Goal: Information Seeking & Learning: Learn about a topic

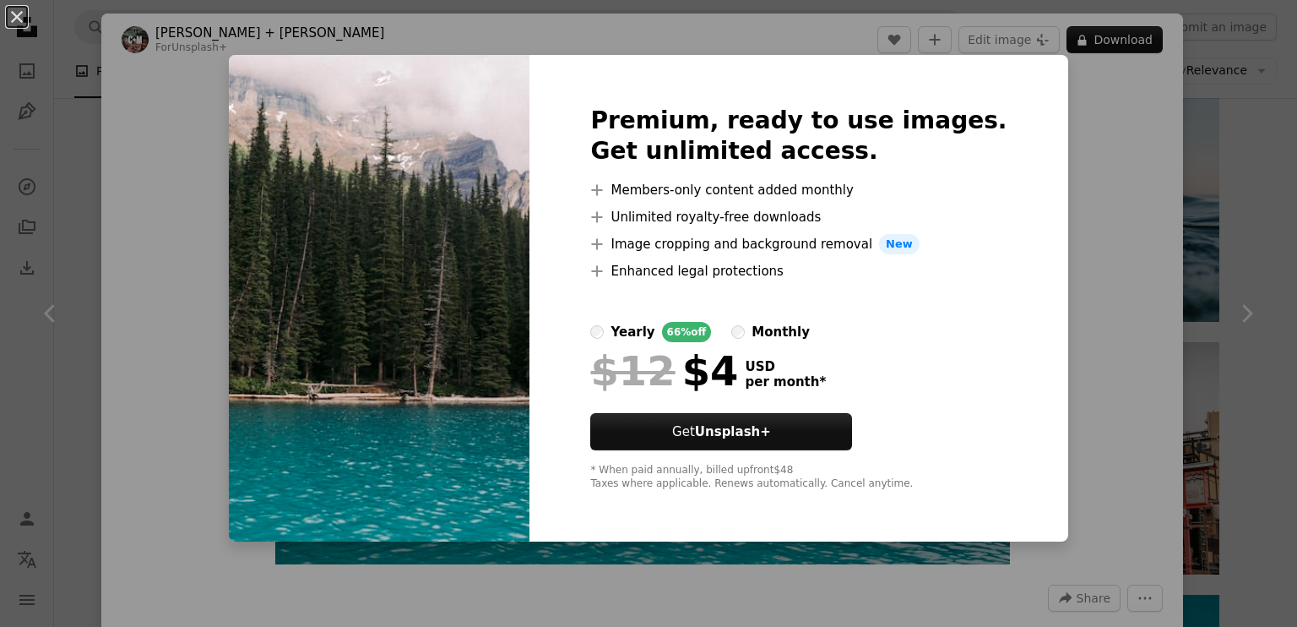
scroll to position [17986, 0]
click at [1104, 126] on div "An X shape Premium, ready to use images. Get unlimited access. A plus sign Memb…" at bounding box center [648, 313] width 1297 height 627
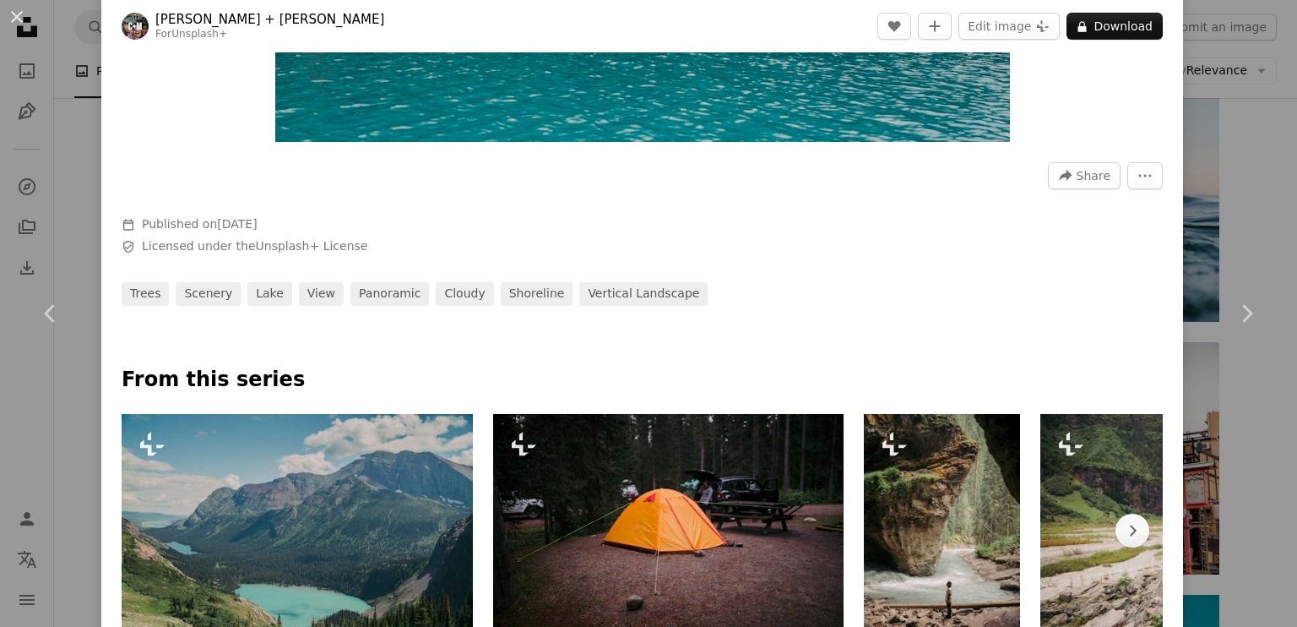
scroll to position [760, 0]
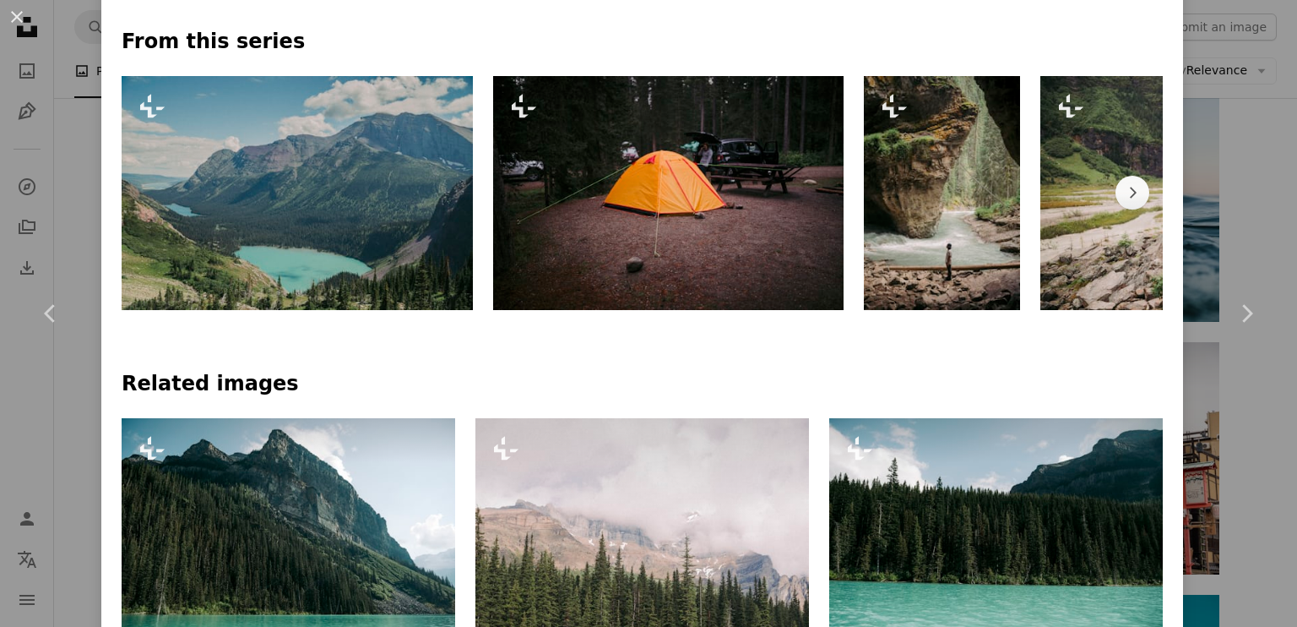
click at [780, 188] on img at bounding box center [668, 193] width 351 height 234
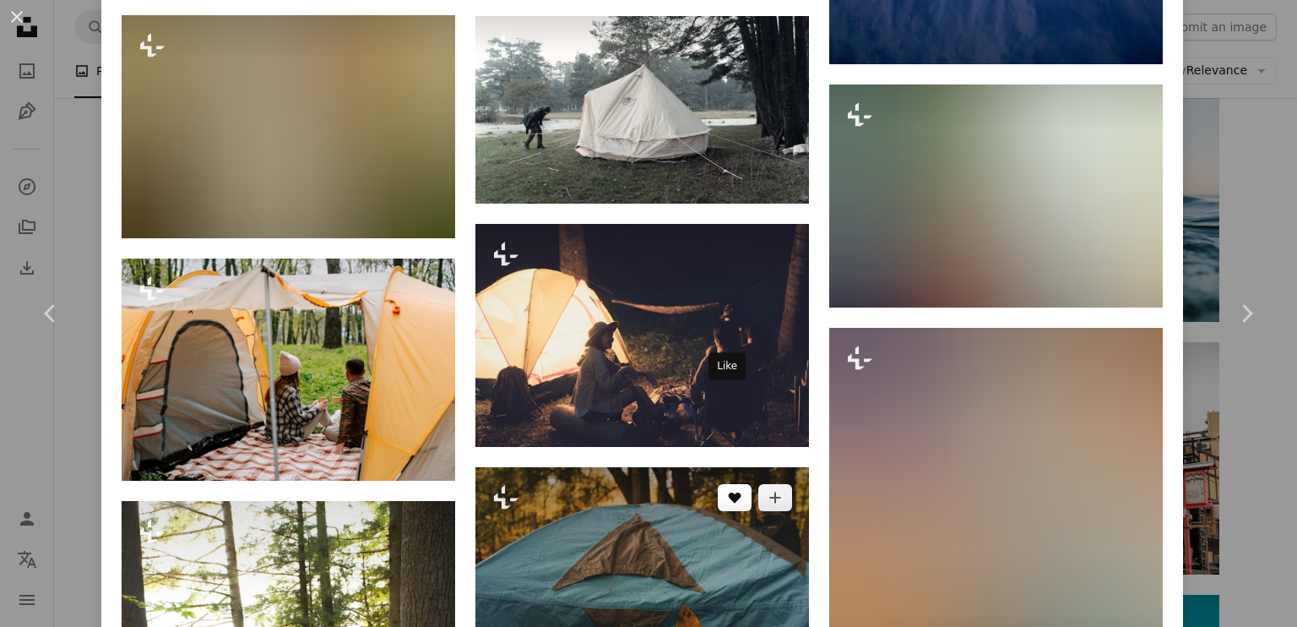
scroll to position [5235, 0]
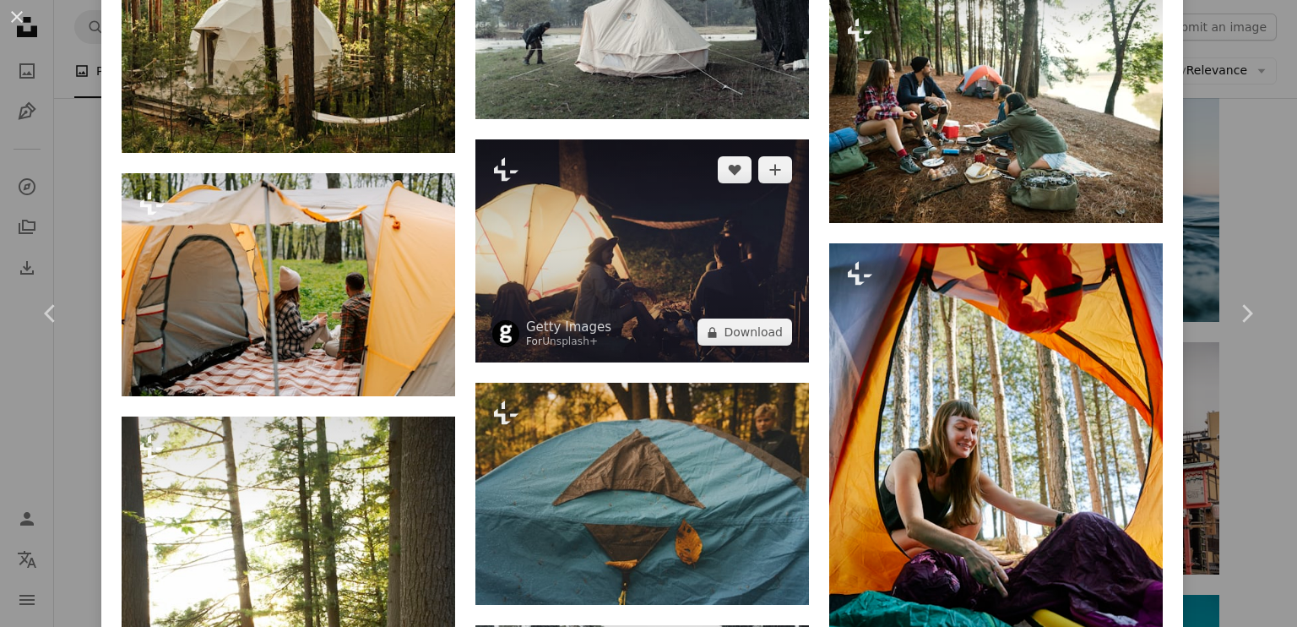
click at [676, 232] on img at bounding box center [642, 250] width 334 height 223
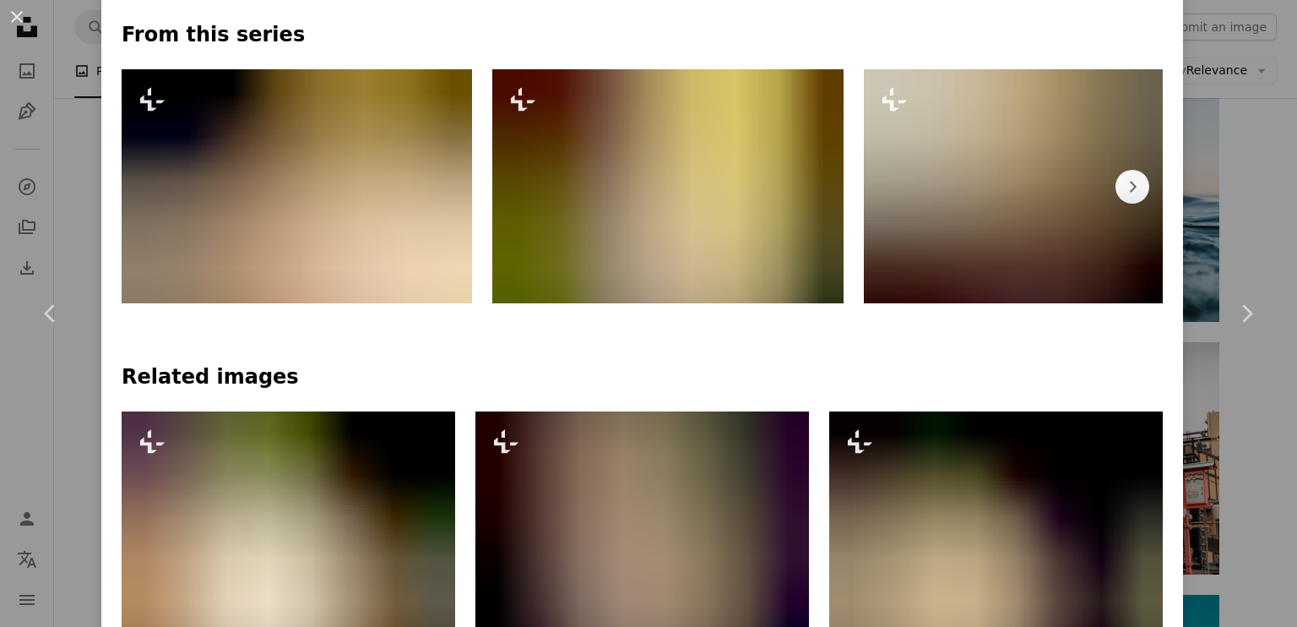
scroll to position [844, 0]
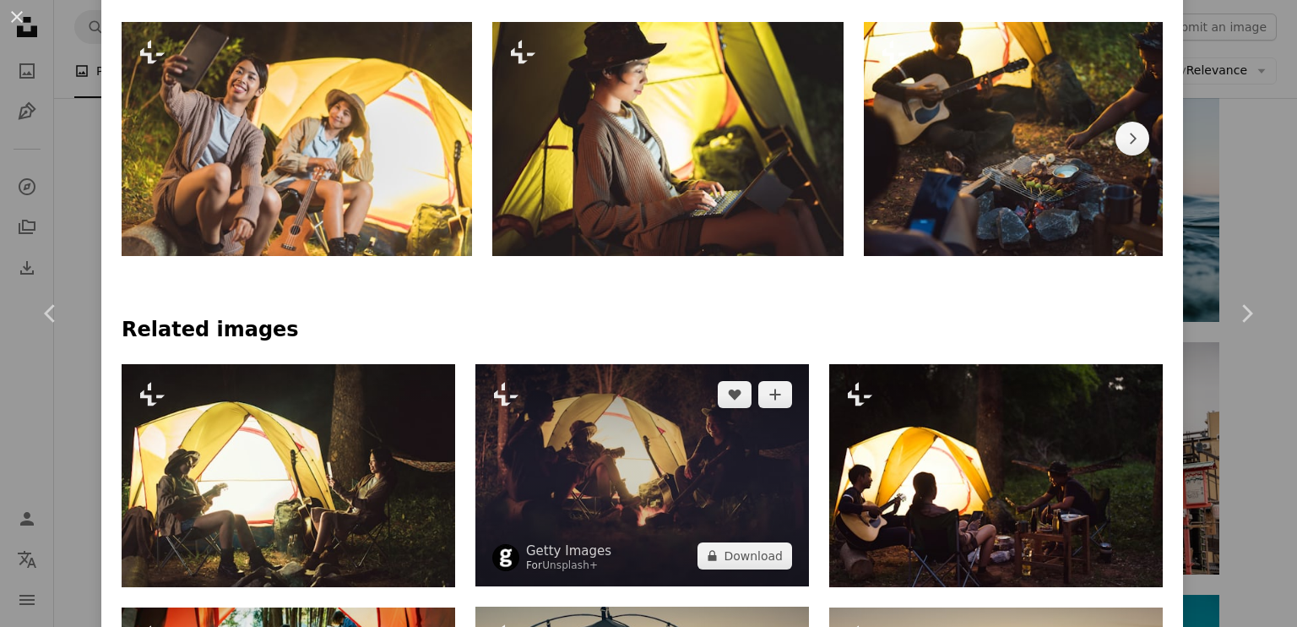
click at [644, 467] on img at bounding box center [642, 475] width 334 height 222
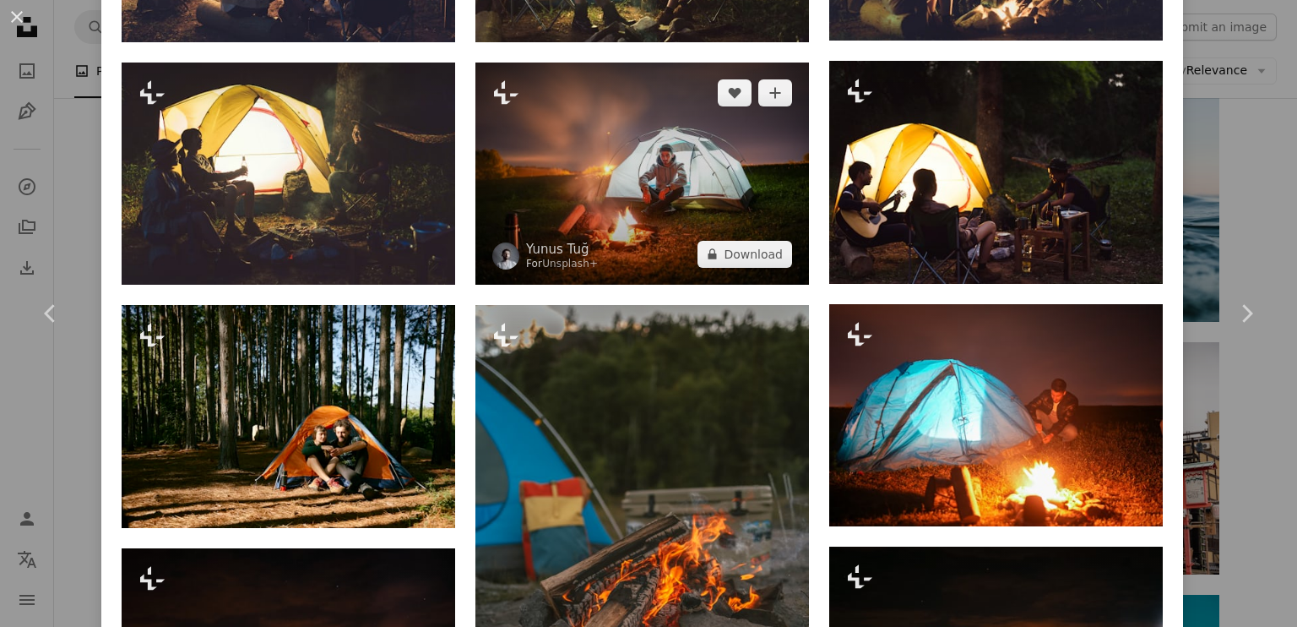
scroll to position [1098, 0]
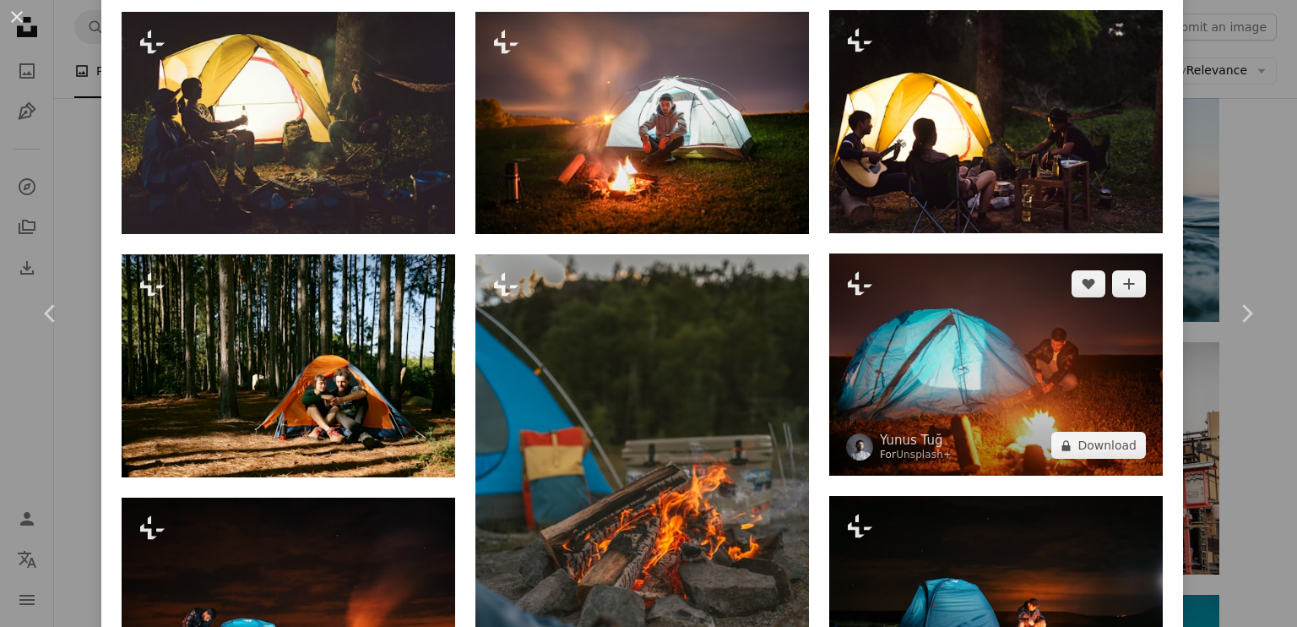
click at [1010, 361] on img at bounding box center [996, 364] width 334 height 222
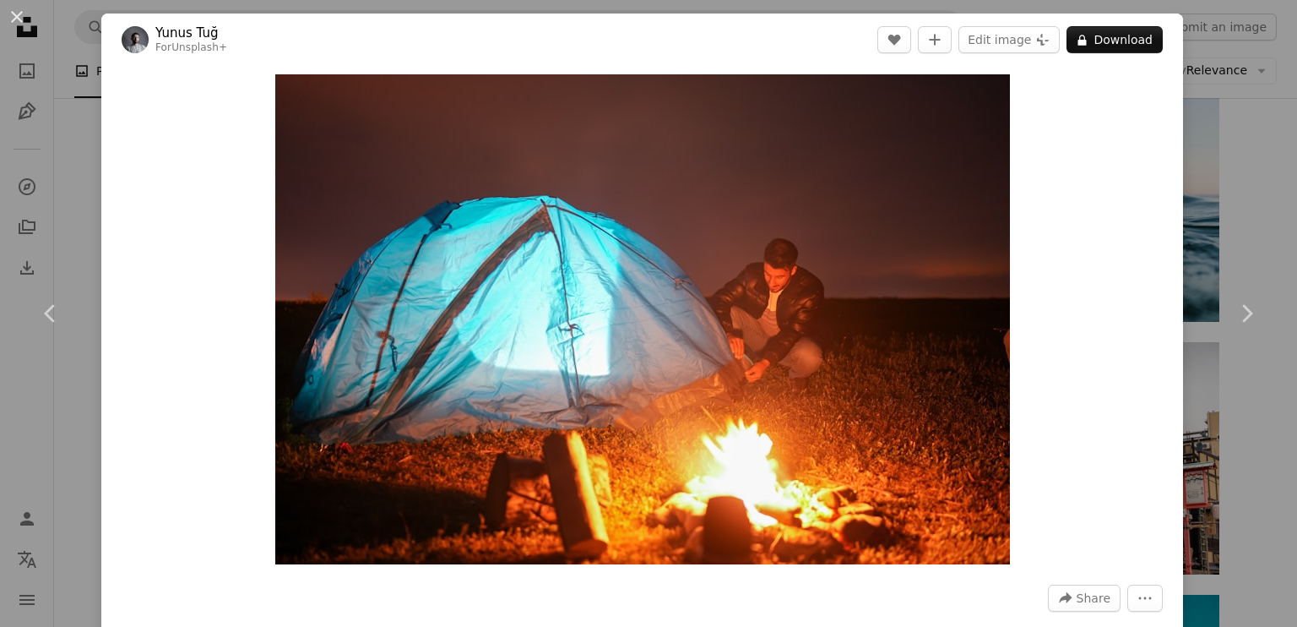
click at [1196, 186] on div "An X shape Chevron left Chevron right Yunus Tuğ For Unsplash+ A heart A plus si…" at bounding box center [648, 313] width 1297 height 627
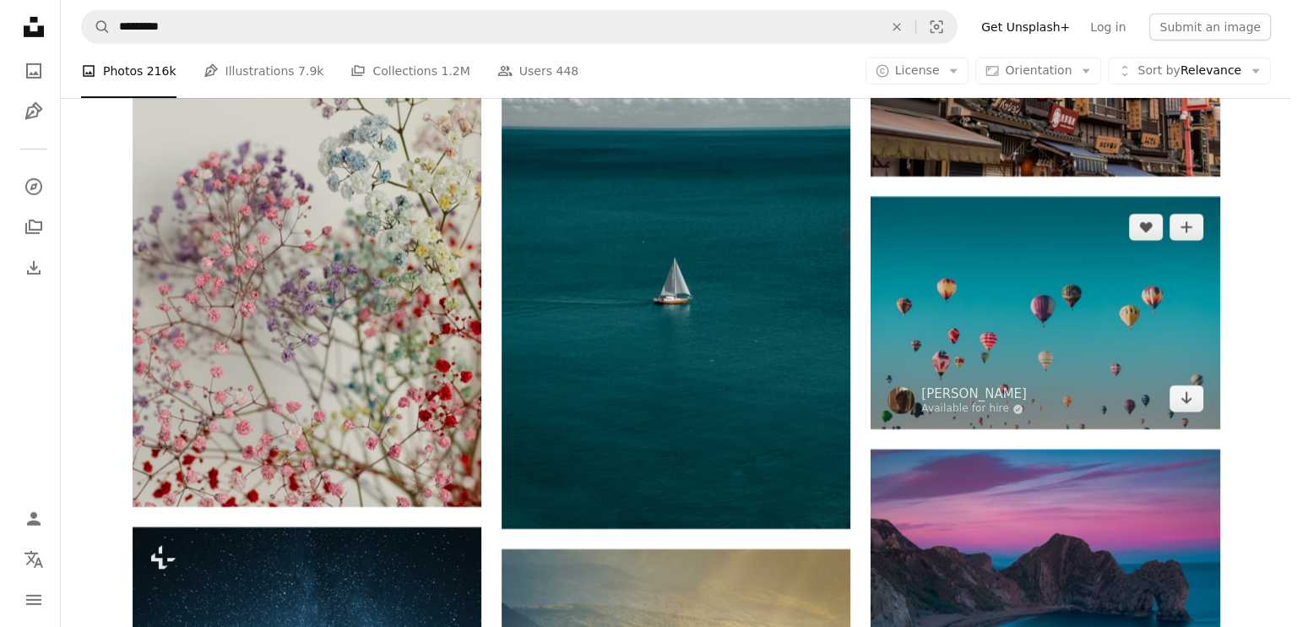
scroll to position [18409, 0]
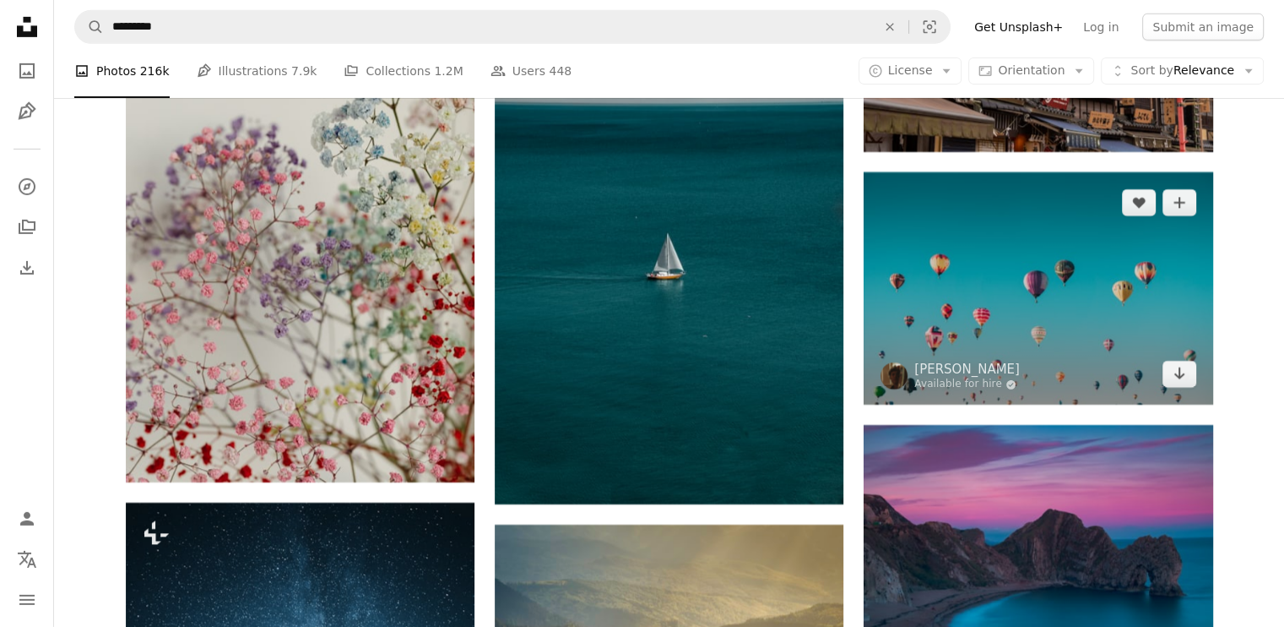
click at [1039, 307] on img at bounding box center [1038, 288] width 349 height 232
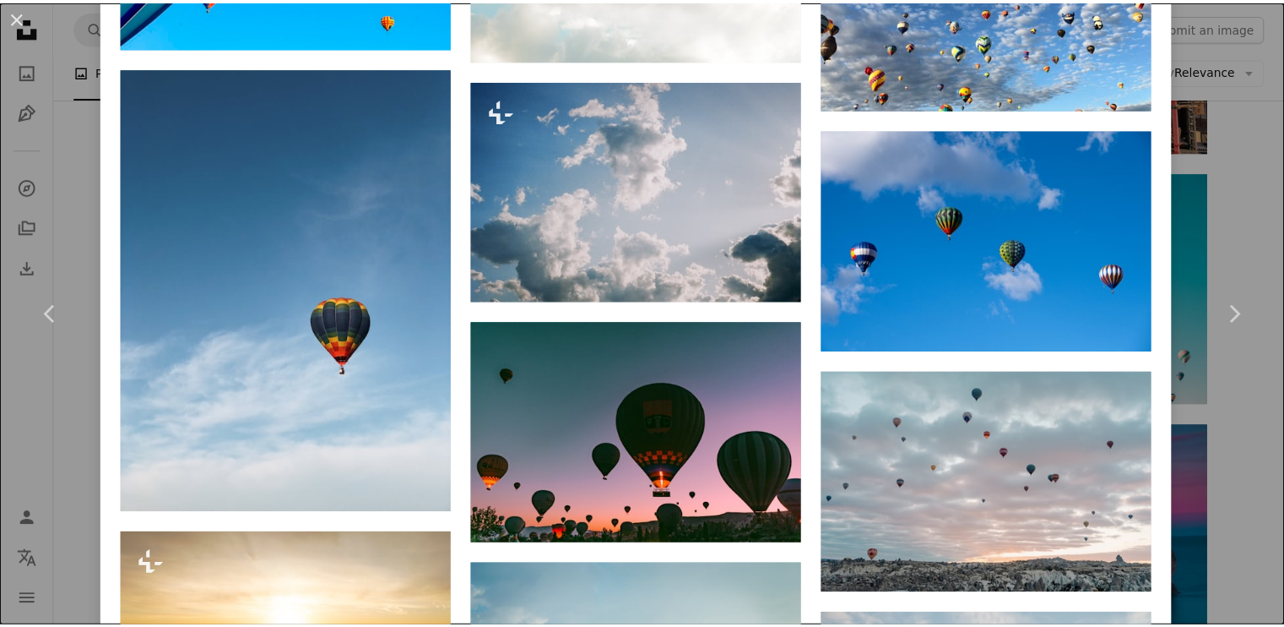
scroll to position [5445, 0]
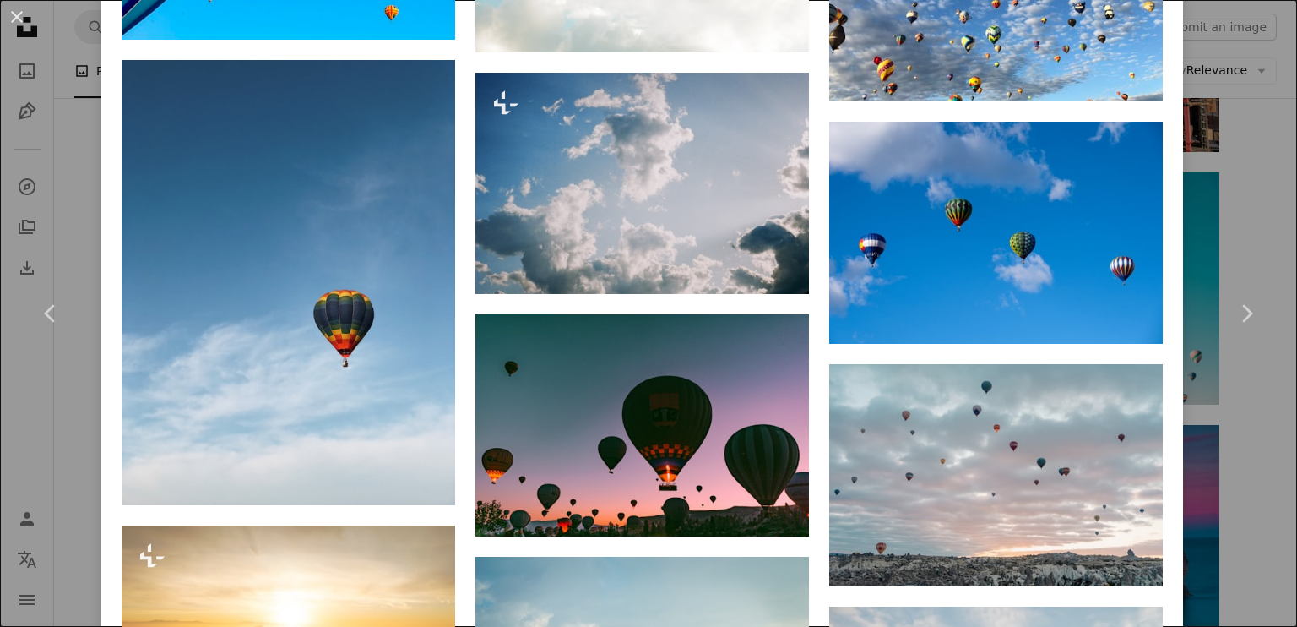
click at [1228, 194] on div "An X shape Chevron left Chevron right [PERSON_NAME] Available for hire A checkm…" at bounding box center [648, 313] width 1297 height 627
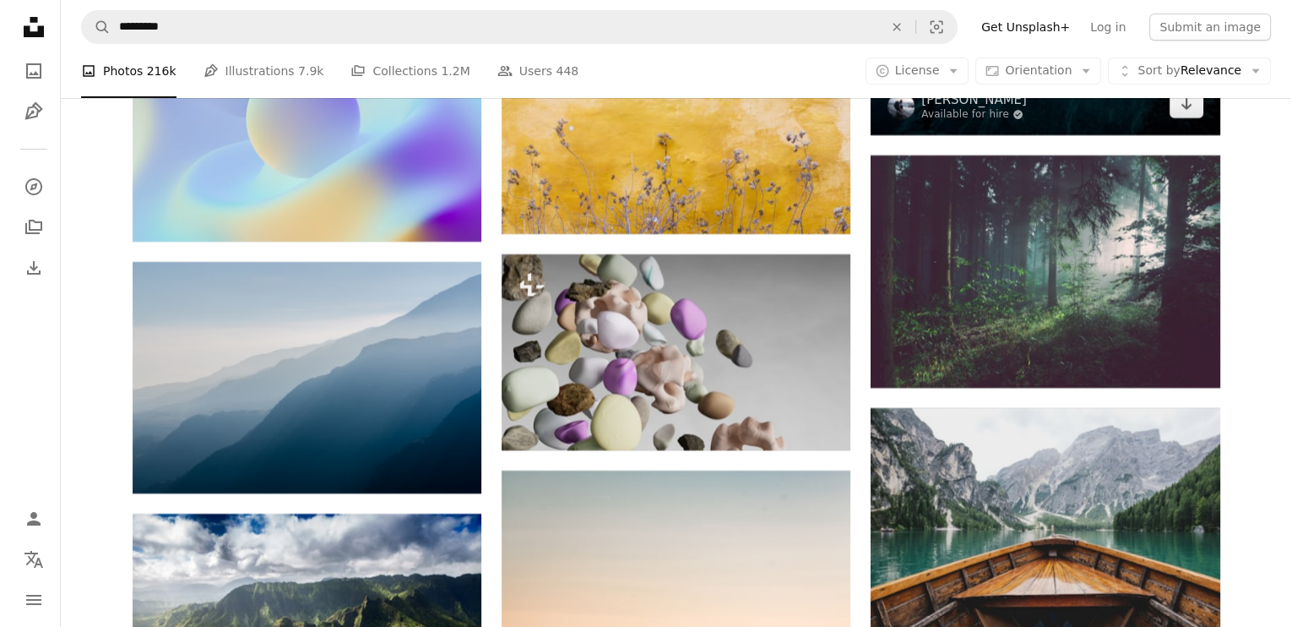
scroll to position [19506, 0]
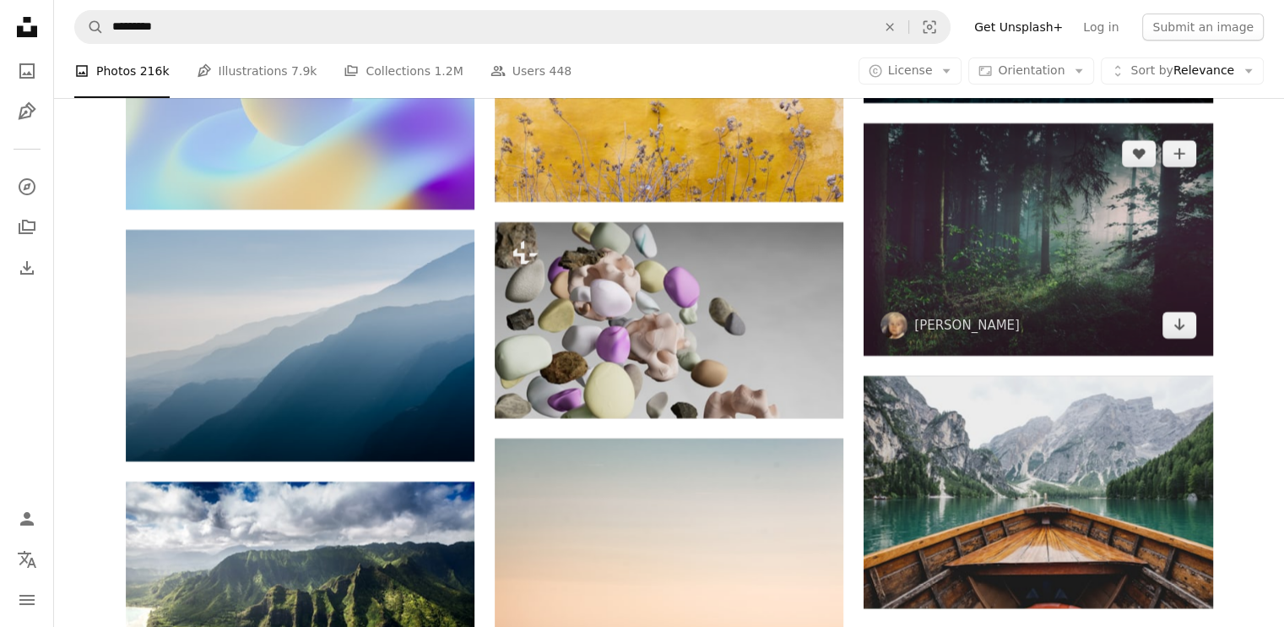
click at [1036, 273] on img at bounding box center [1038, 239] width 349 height 232
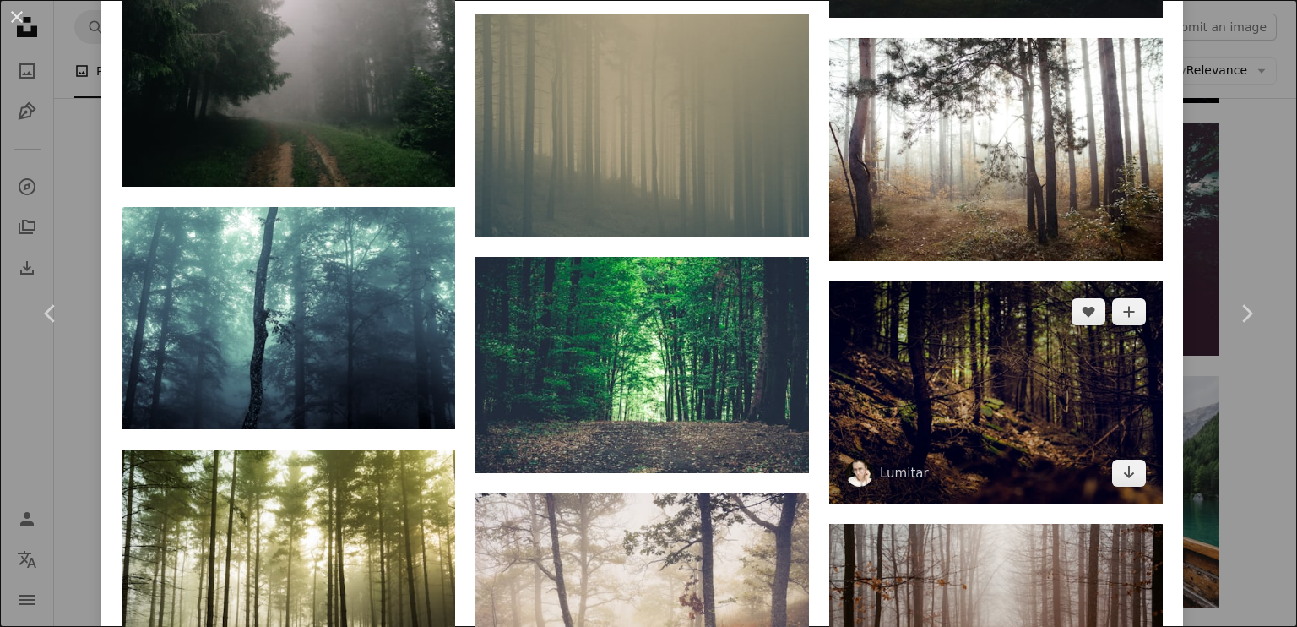
scroll to position [7891, 0]
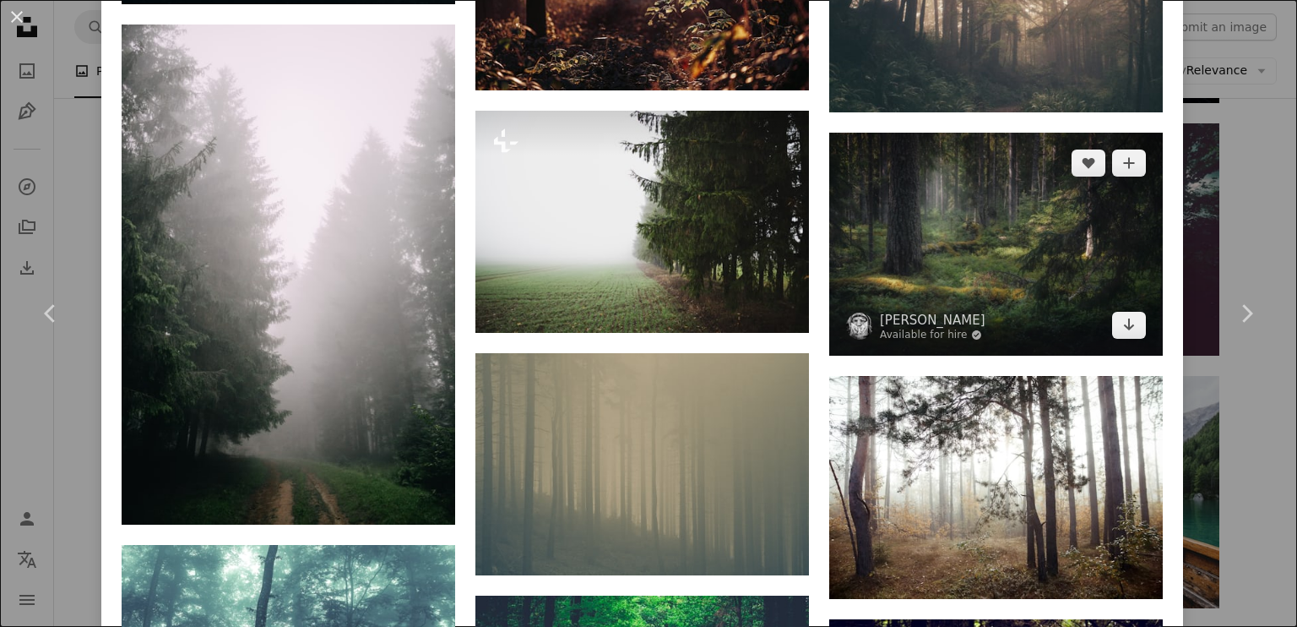
click at [990, 209] on img at bounding box center [996, 244] width 334 height 222
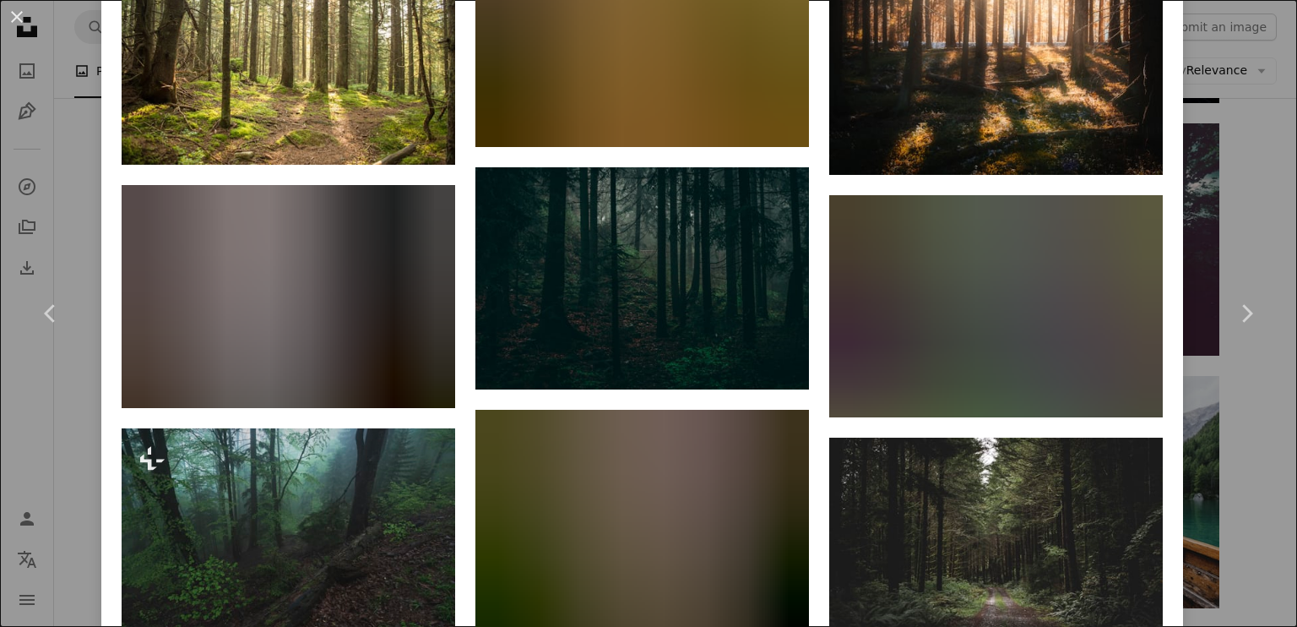
scroll to position [9657, 0]
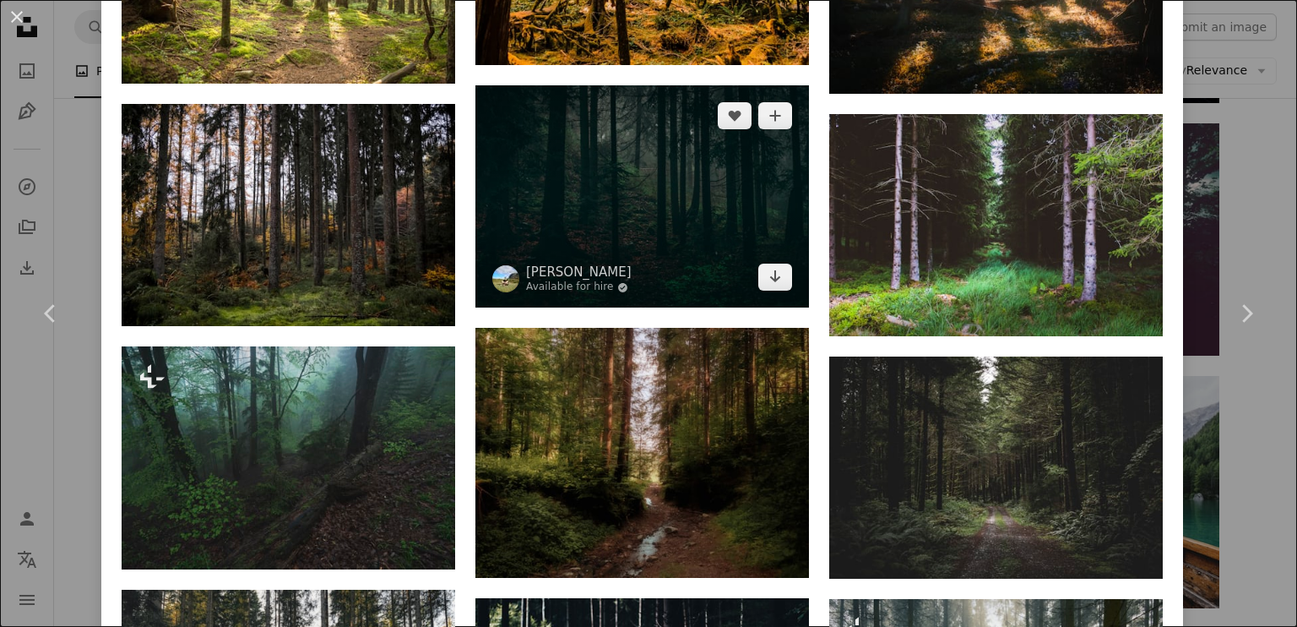
click at [645, 117] on img at bounding box center [642, 196] width 334 height 222
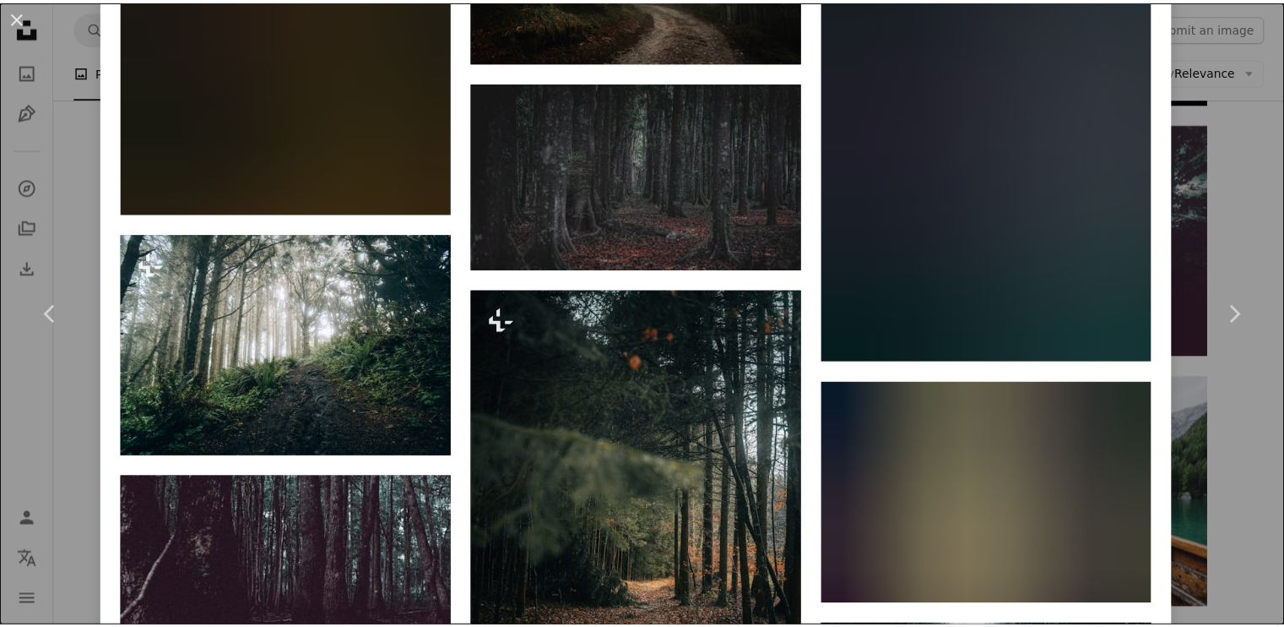
scroll to position [4877, 0]
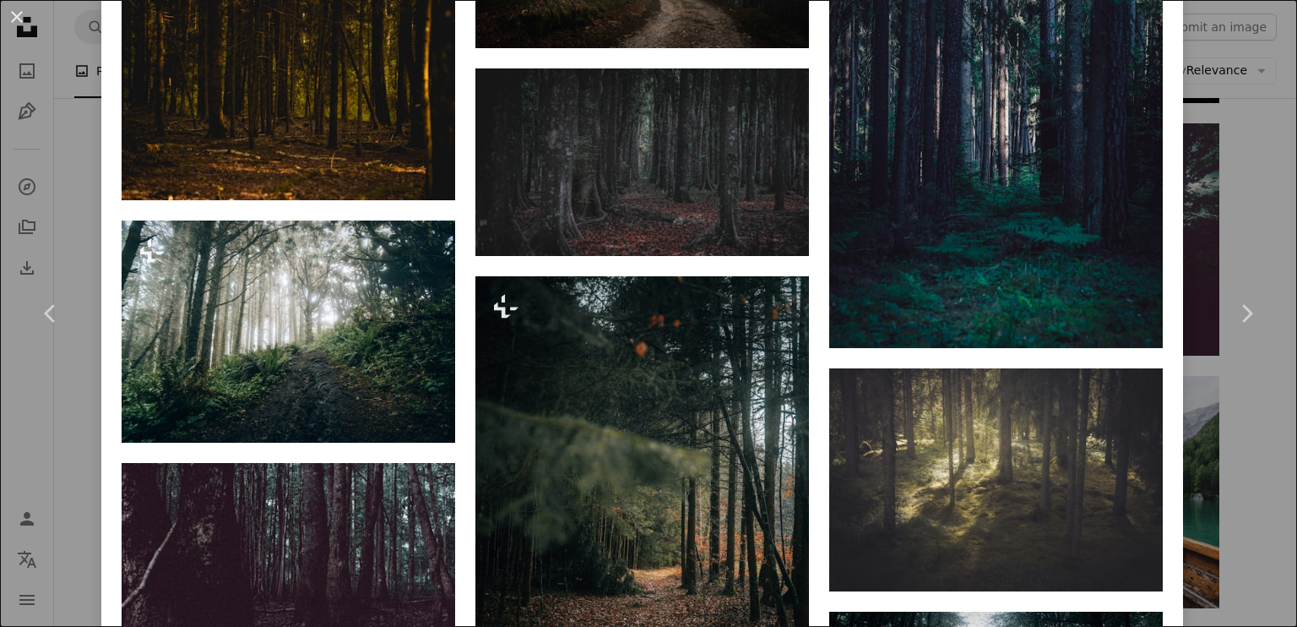
click at [1240, 212] on div "An X shape Chevron left Chevron right [PERSON_NAME] Available for hire A checkm…" at bounding box center [648, 313] width 1297 height 627
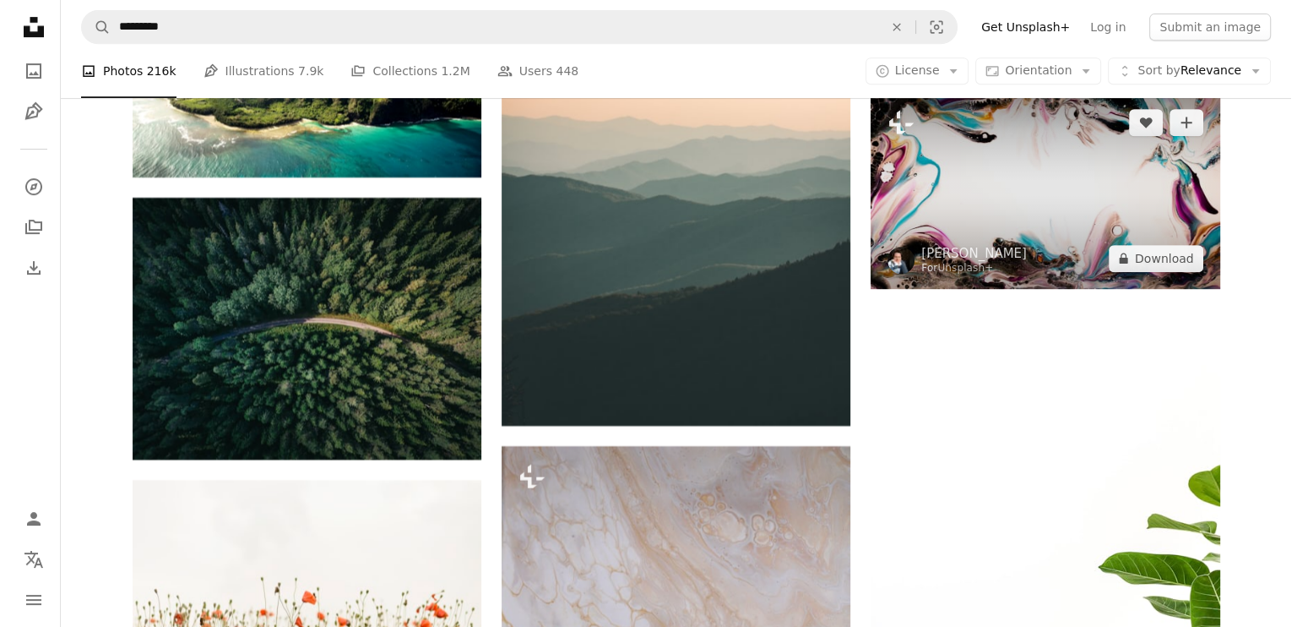
scroll to position [20182, 0]
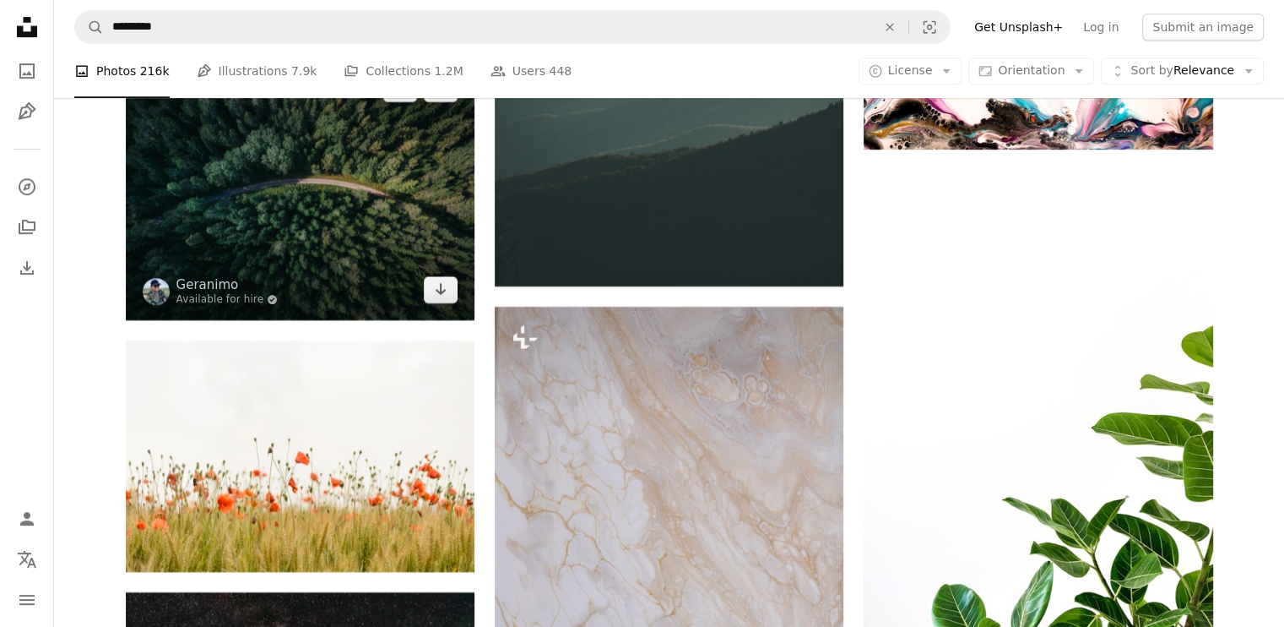
click at [350, 259] on img at bounding box center [300, 189] width 349 height 262
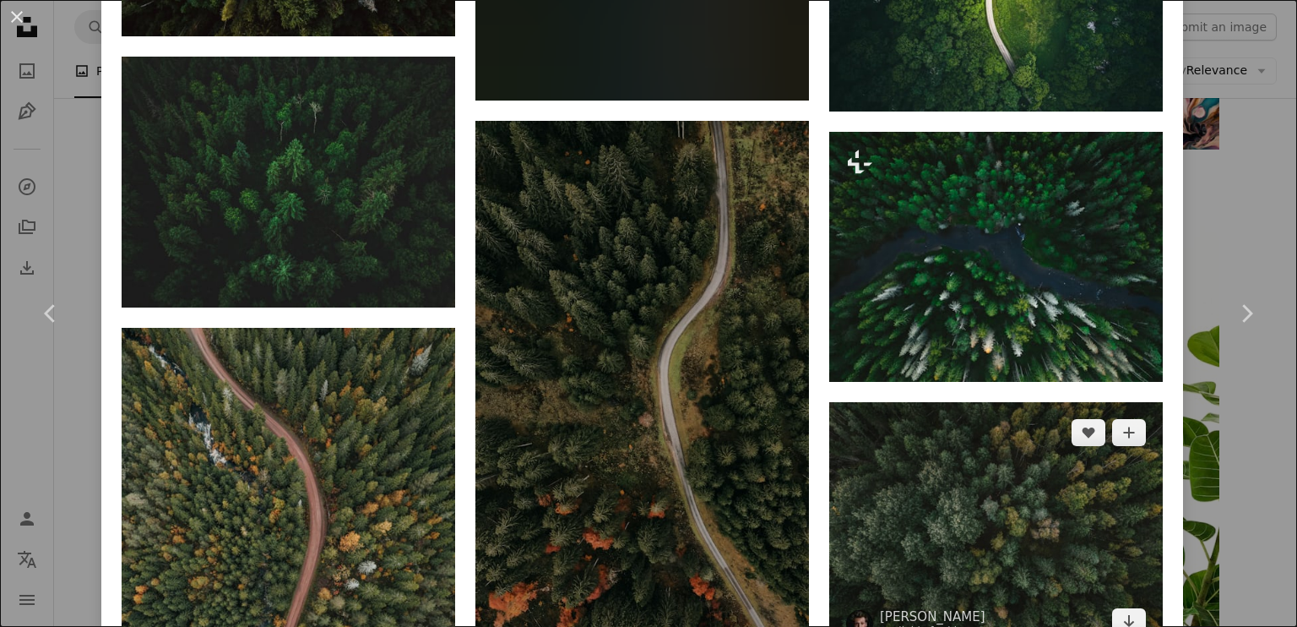
scroll to position [2196, 0]
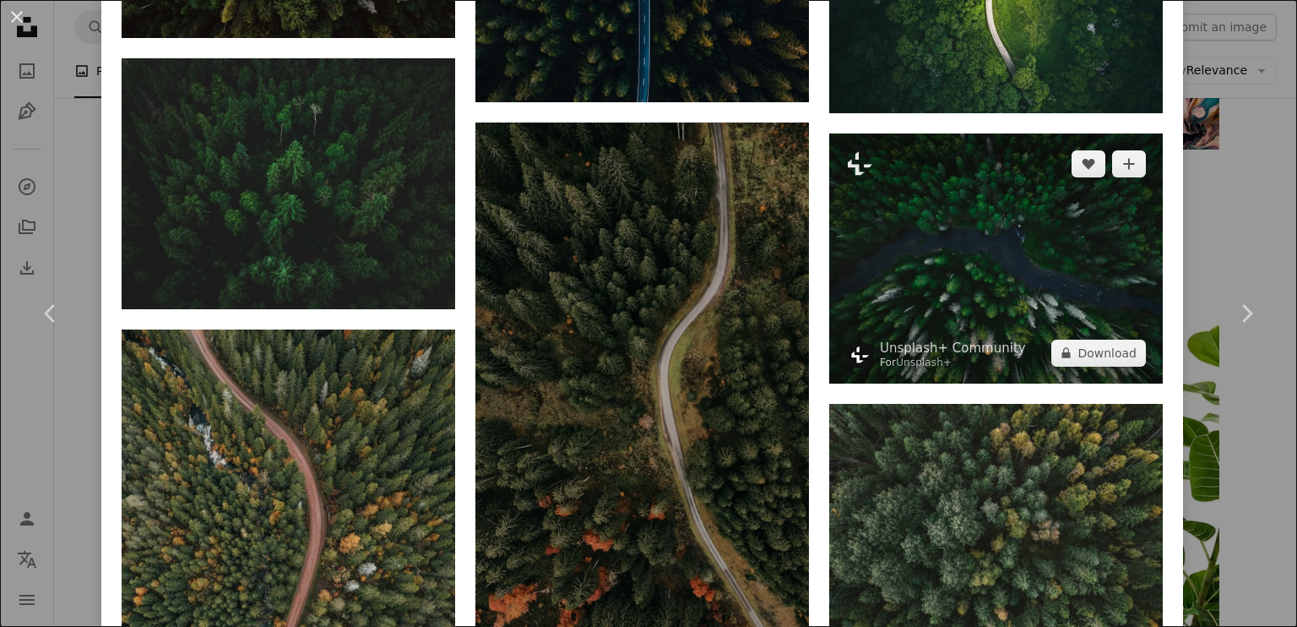
click at [980, 250] on img at bounding box center [996, 257] width 334 height 249
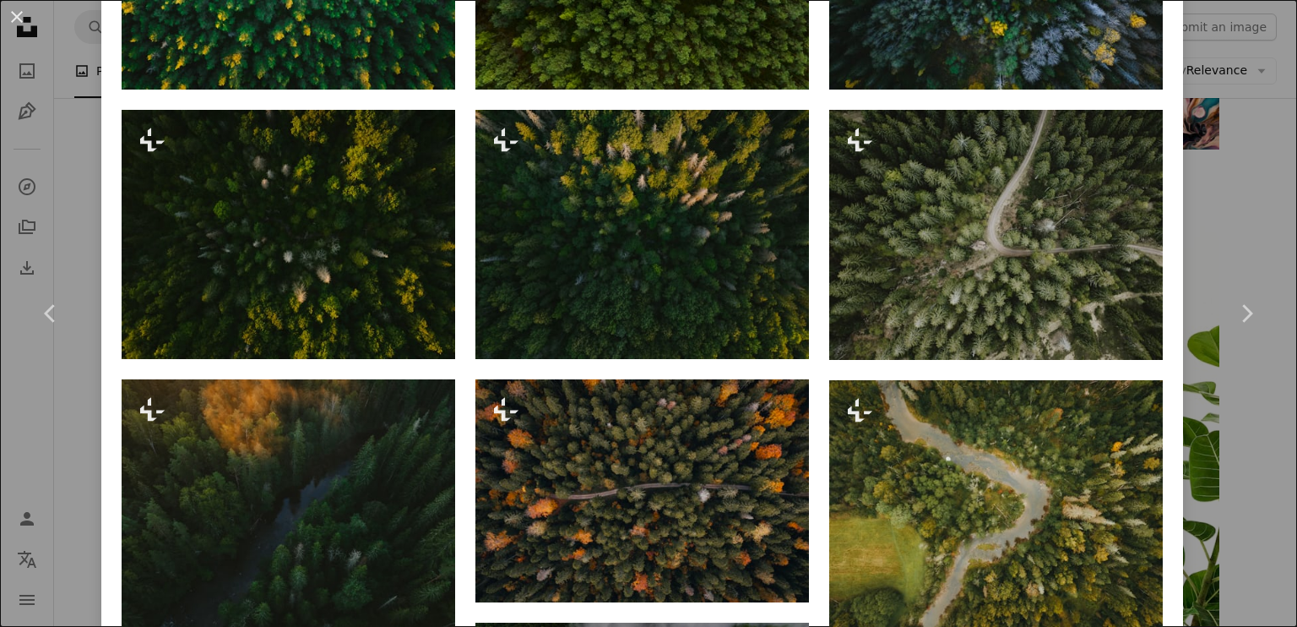
scroll to position [2787, 0]
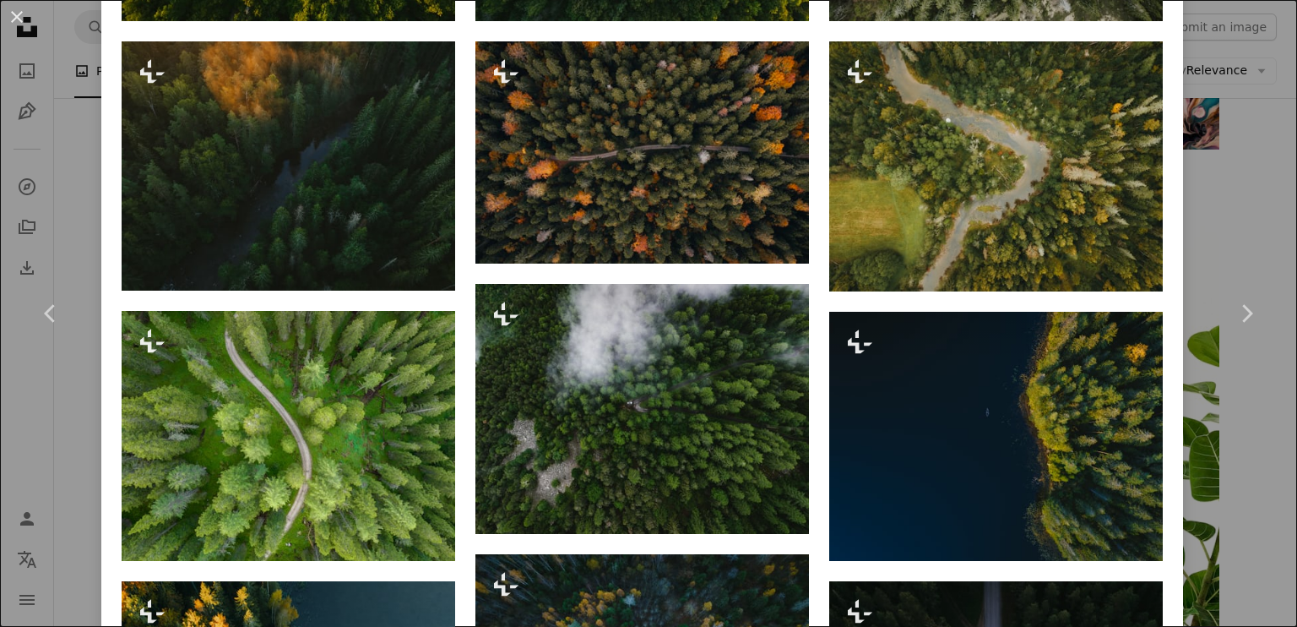
click at [1162, 208] on div "From this series Chevron right Plus sign for Unsplash+ Plus sign for Unsplash+ …" at bounding box center [642, 92] width 1082 height 4121
click at [1195, 204] on div "An X shape Chevron left Chevron right Unsplash+ Community For Unsplash+ A heart…" at bounding box center [648, 313] width 1297 height 627
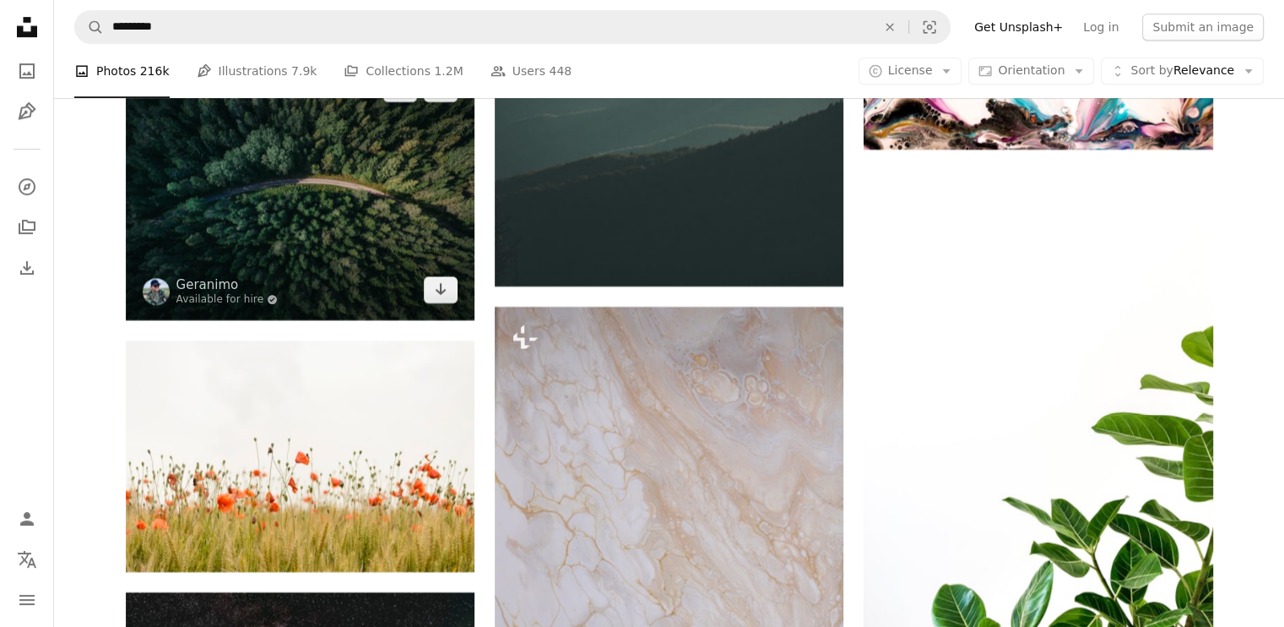
click at [394, 242] on img at bounding box center [300, 189] width 349 height 262
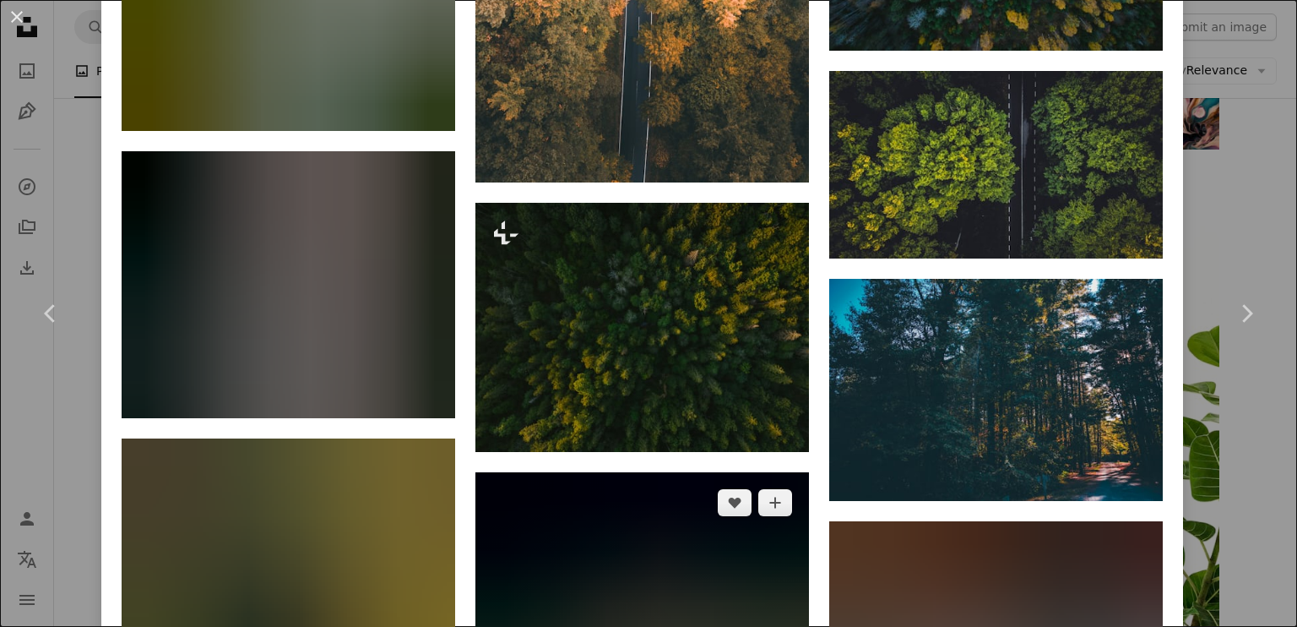
scroll to position [9937, 0]
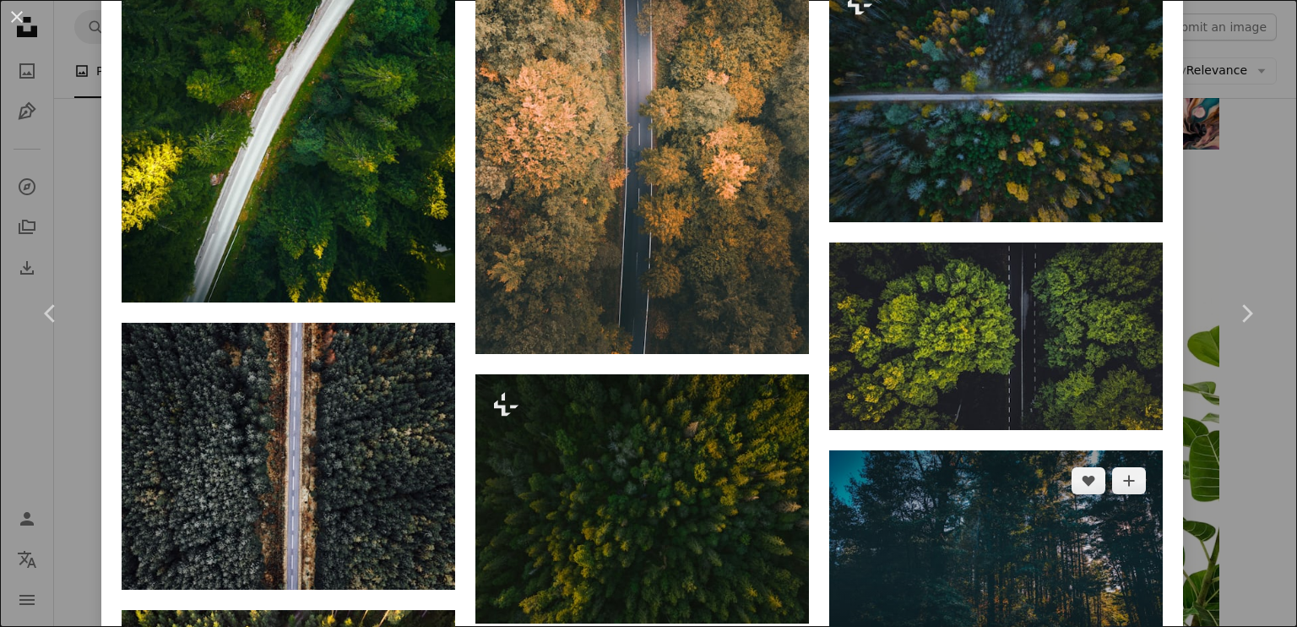
click at [920, 450] on img at bounding box center [996, 561] width 334 height 222
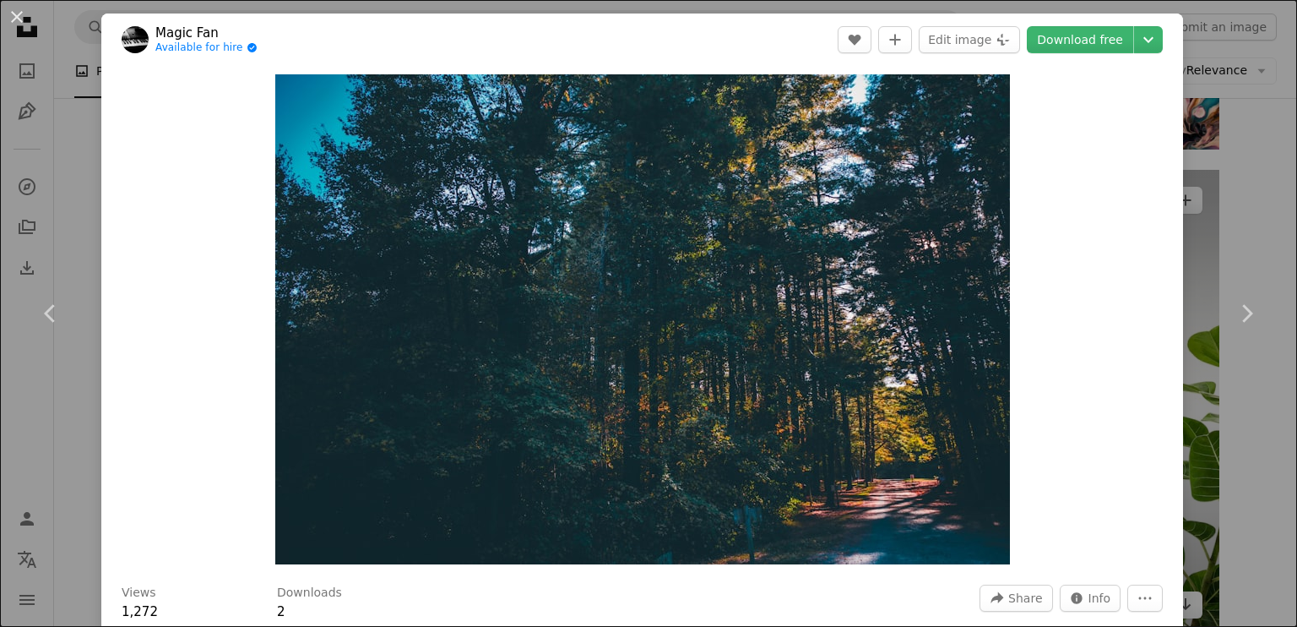
drag, startPoint x: 1210, startPoint y: 204, endPoint x: 1188, endPoint y: 204, distance: 22.0
click at [1209, 205] on div "An X shape Chevron left Chevron right Magic Fan Available for hire A checkmark …" at bounding box center [648, 313] width 1297 height 627
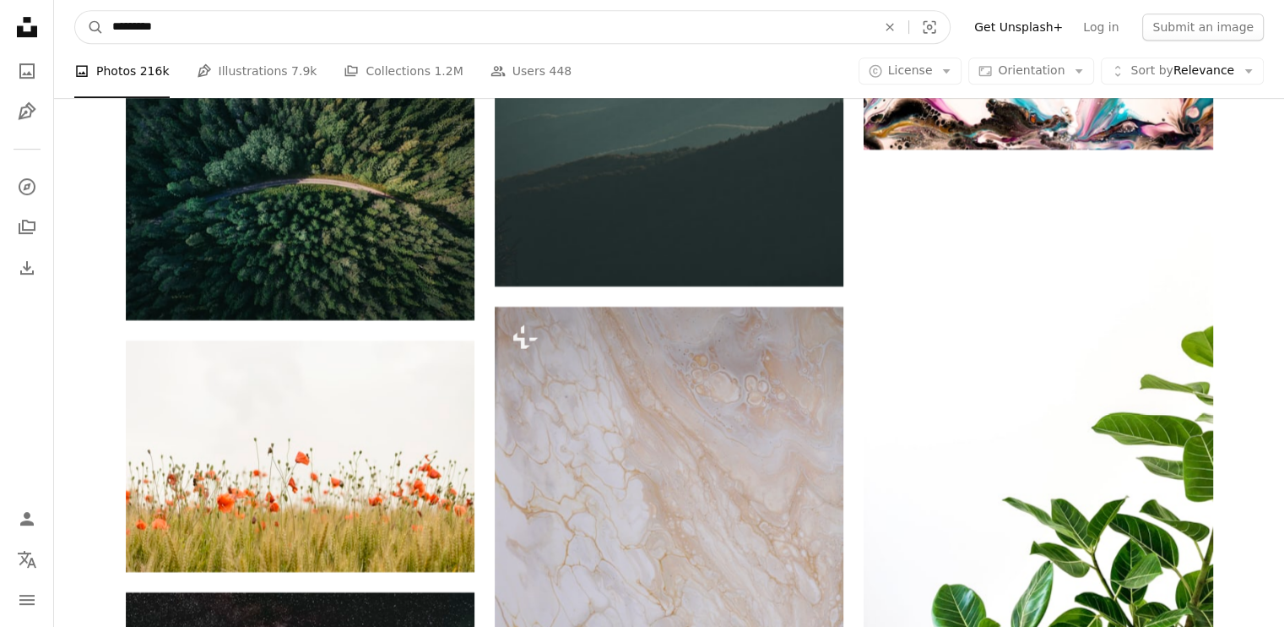
click at [342, 23] on input "*********" at bounding box center [488, 27] width 768 height 32
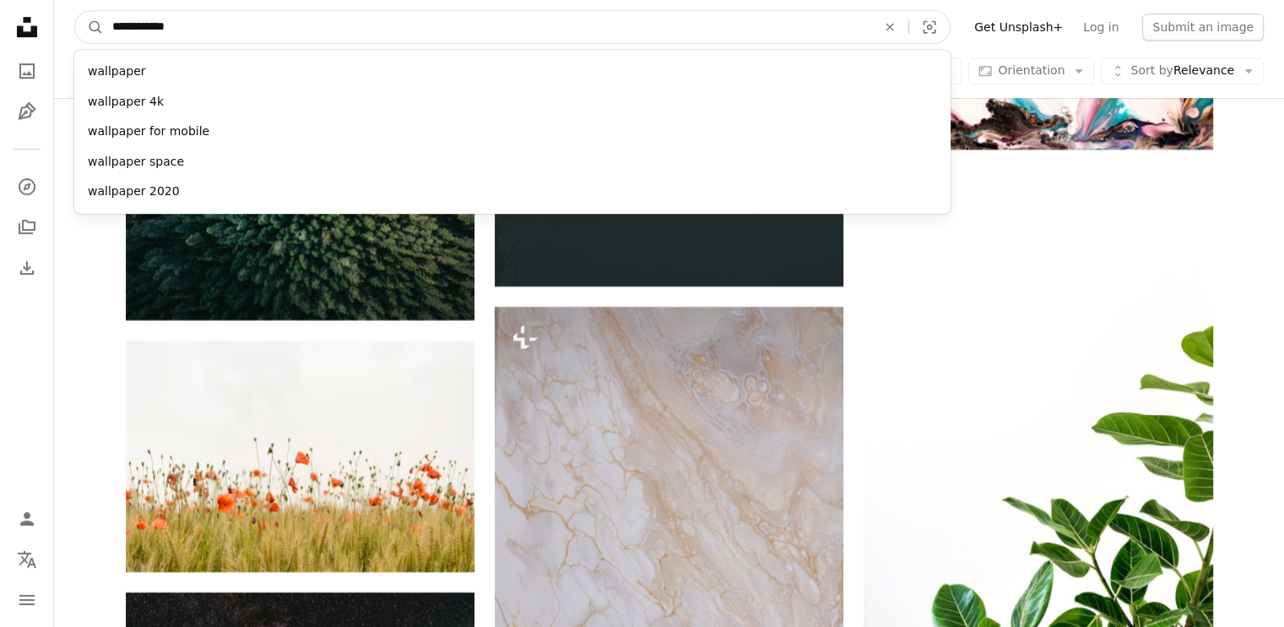
type input "**********"
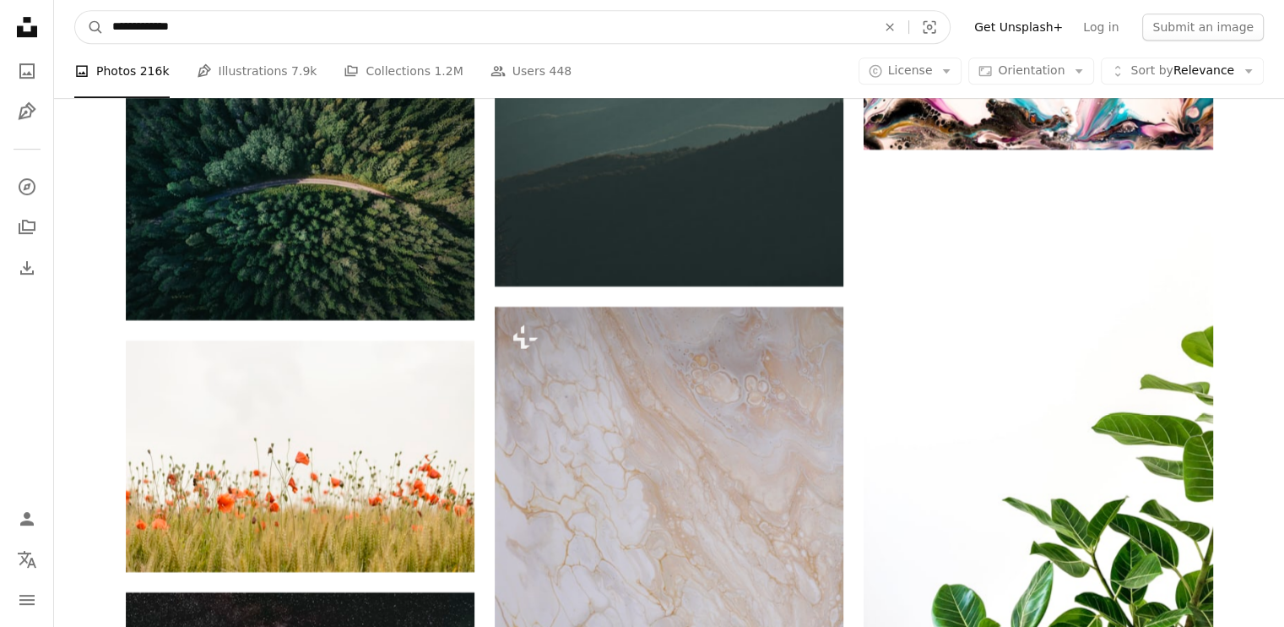
click button "A magnifying glass" at bounding box center [89, 27] width 29 height 32
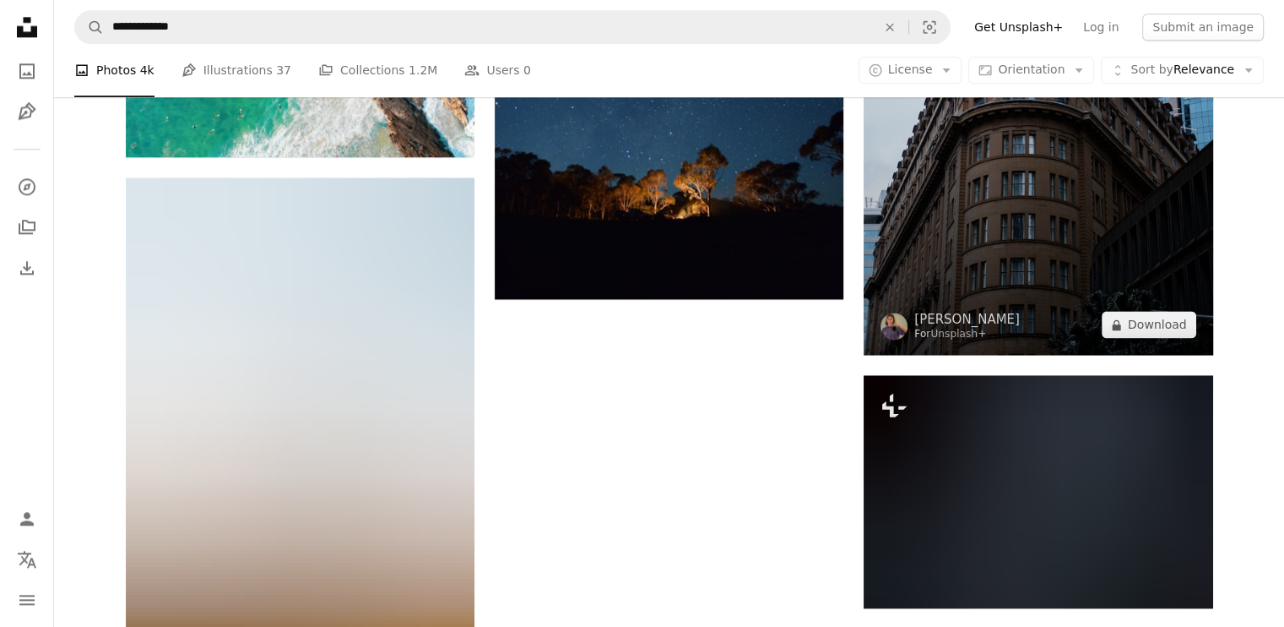
scroll to position [2449, 0]
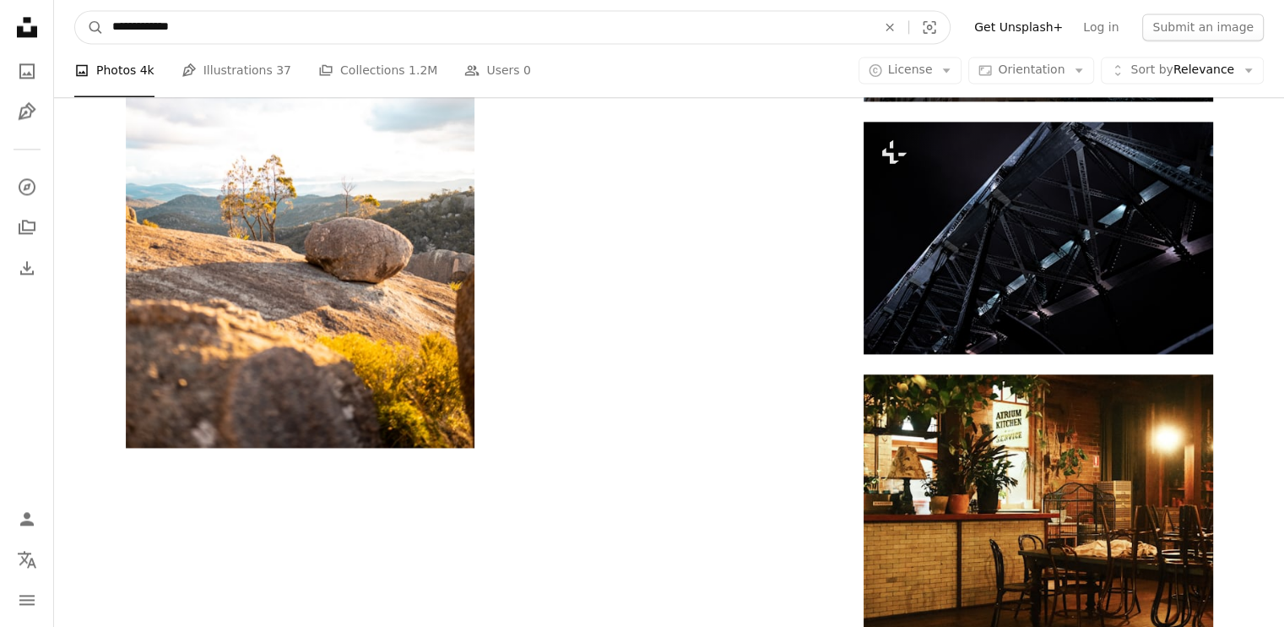
click at [223, 33] on input "**********" at bounding box center [488, 27] width 768 height 32
type input "**********"
click at [75, 11] on button "A magnifying glass" at bounding box center [89, 27] width 29 height 32
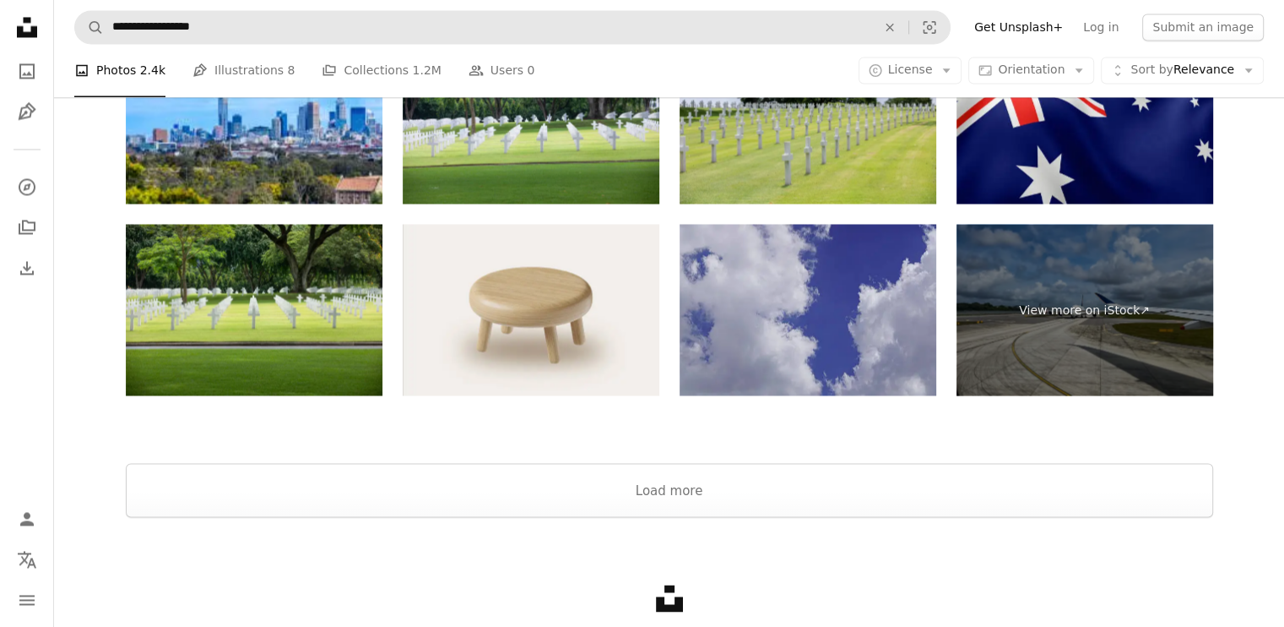
scroll to position [2618, 0]
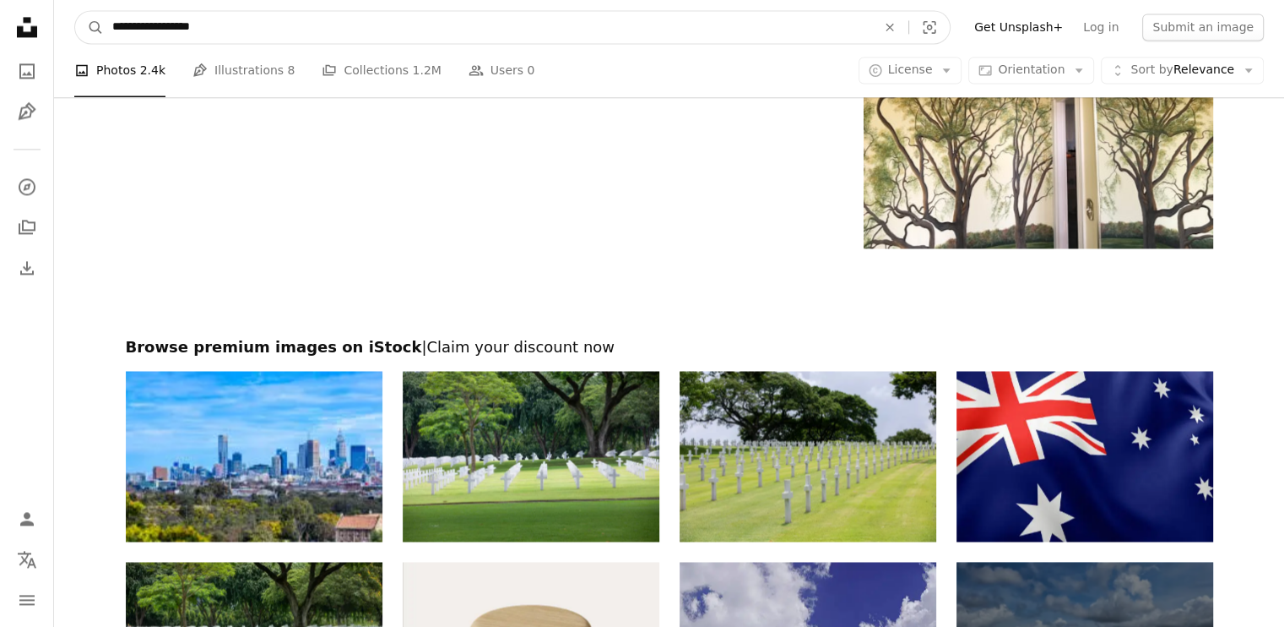
click at [310, 19] on input "**********" at bounding box center [488, 27] width 768 height 32
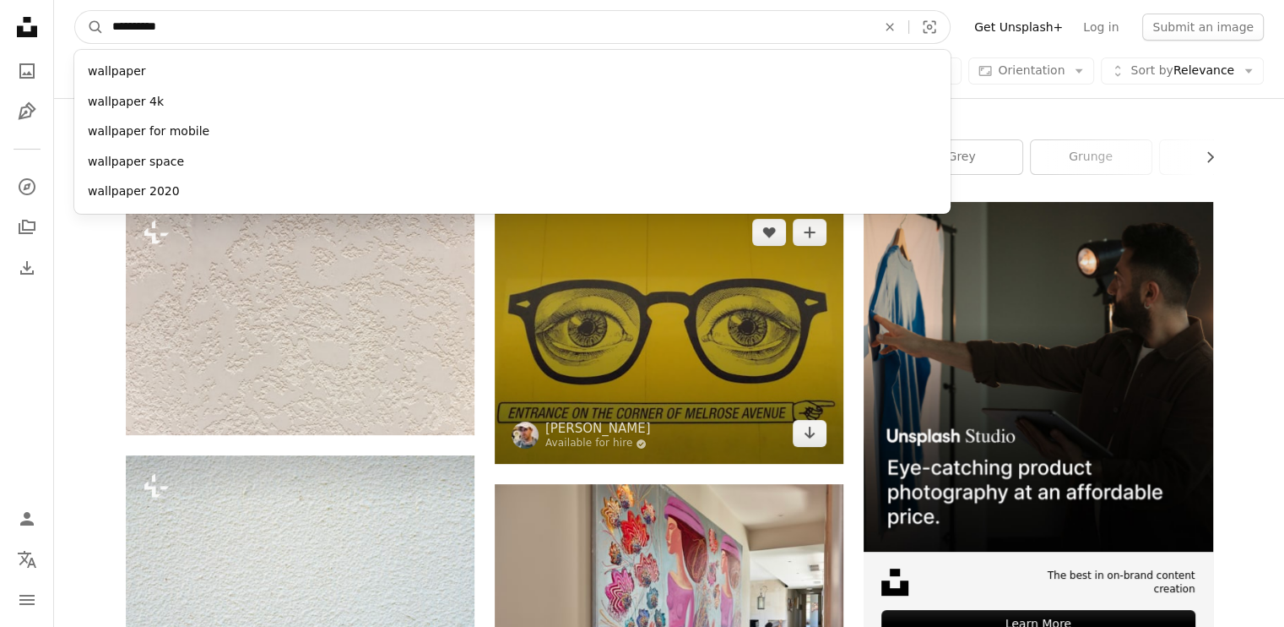
scroll to position [0, 0]
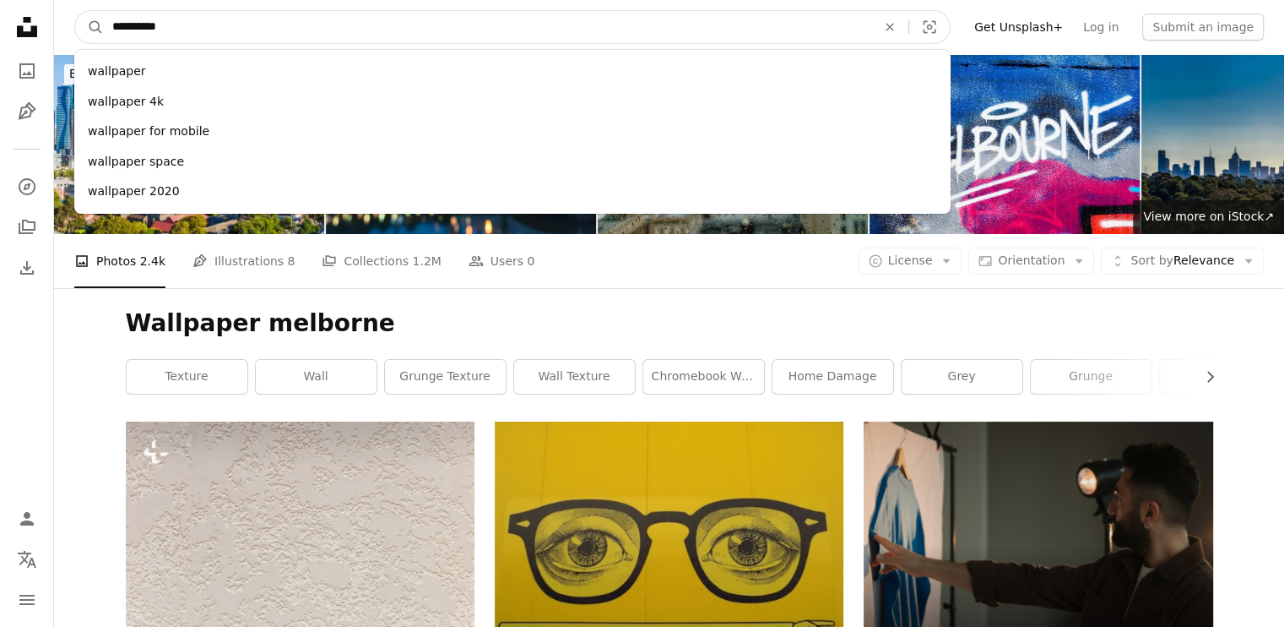
type input "*********"
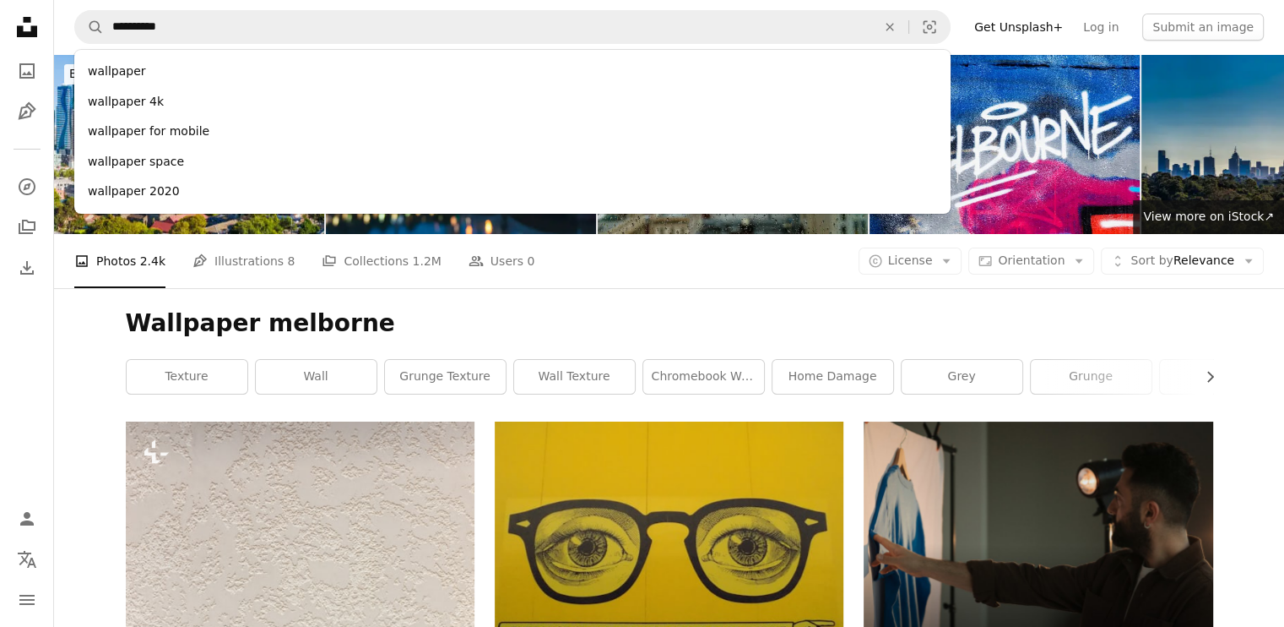
click at [983, 32] on nav "A magnifying glass ********* wallpaper wallpaper 4k wallpaper for mobile wallpa…" at bounding box center [669, 27] width 1230 height 54
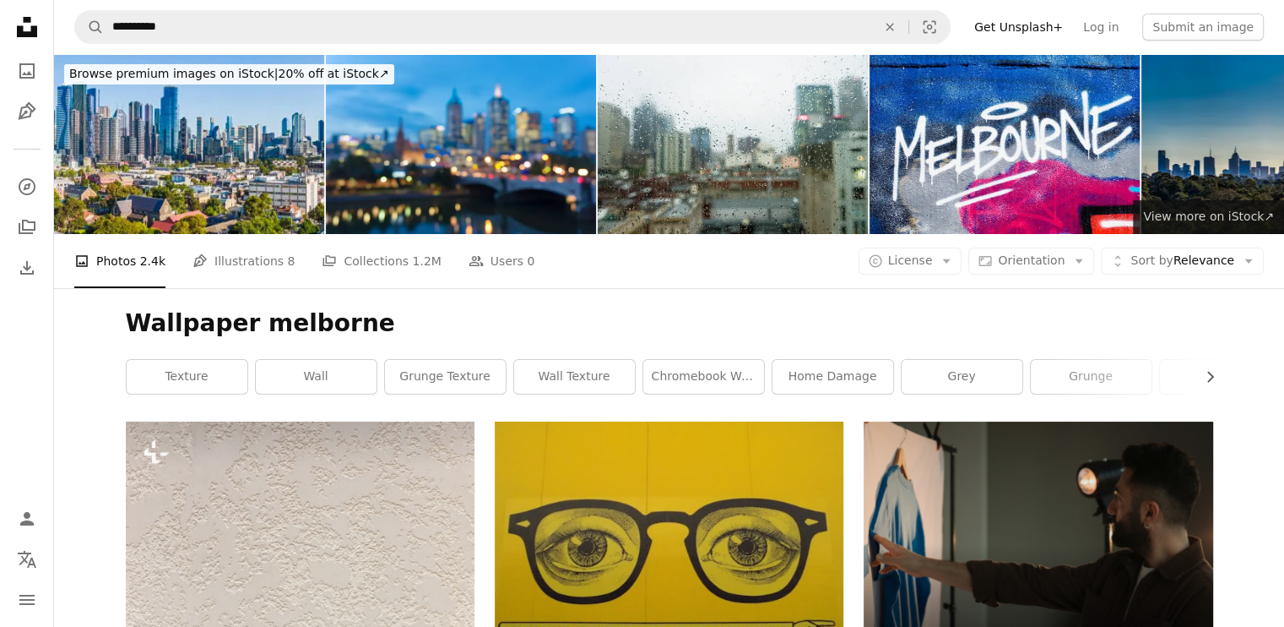
click at [1204, 225] on link "View more ↗ View more on iStock ↗" at bounding box center [1208, 217] width 151 height 34
